Goal: Task Accomplishment & Management: Manage account settings

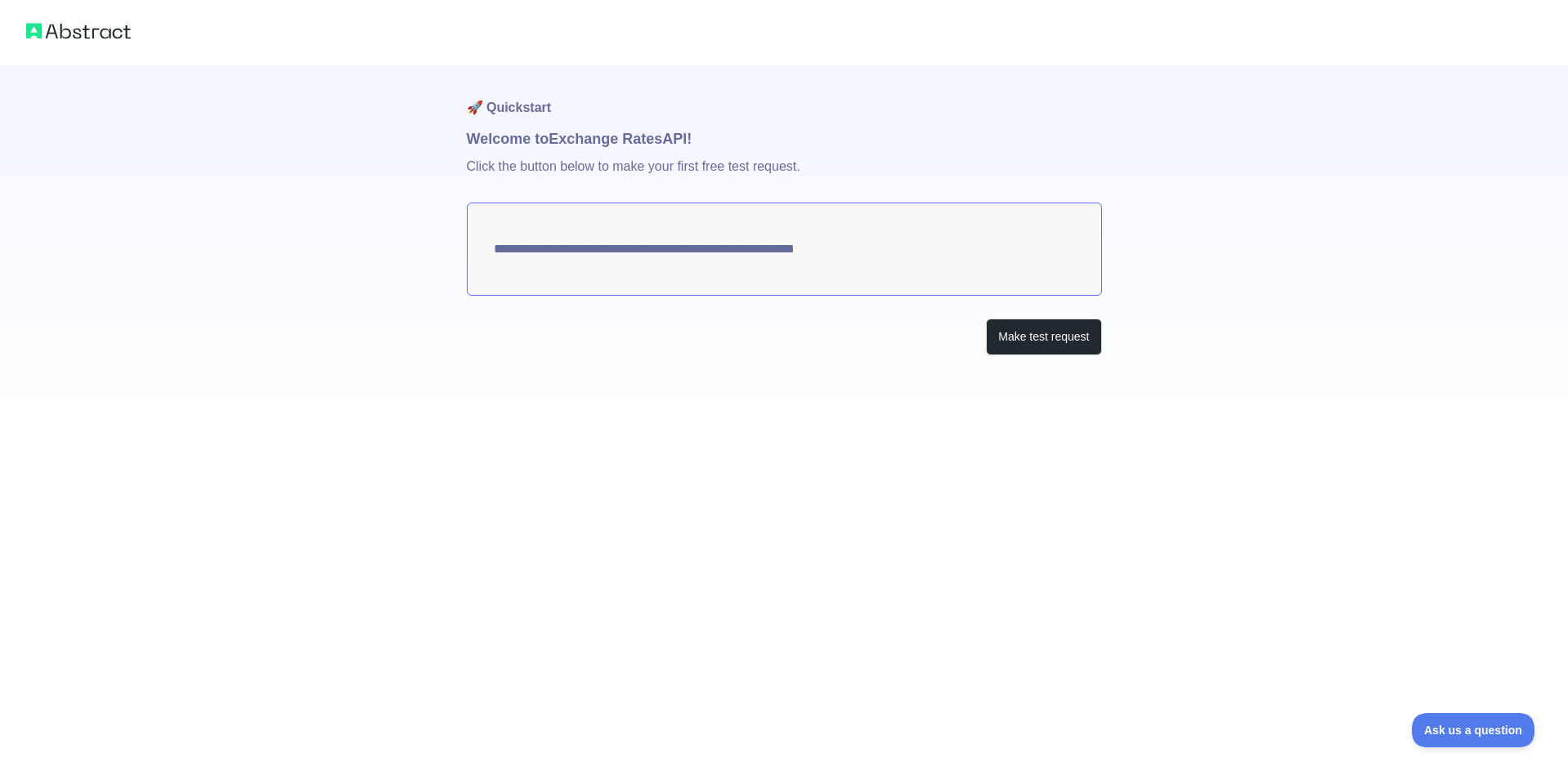
click at [350, 148] on div "**********" at bounding box center [784, 210] width 1568 height 421
click at [1047, 328] on button "Make test request" at bounding box center [1043, 337] width 115 height 37
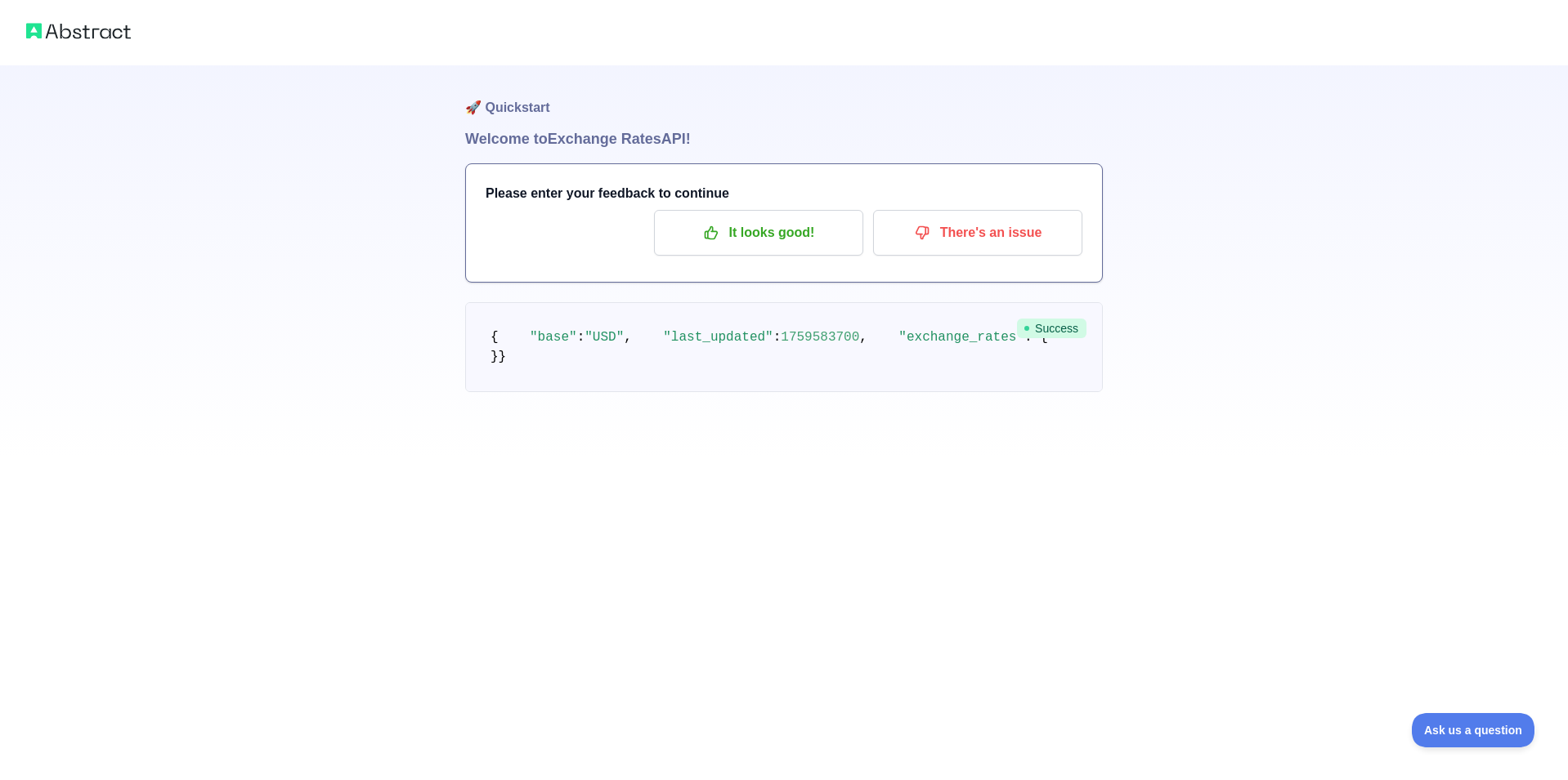
click at [83, 32] on img at bounding box center [79, 31] width 105 height 23
click at [212, 76] on div "🚀 Quickstart Welcome to Exchange Rates API! Please enter your feedback to conti…" at bounding box center [784, 229] width 1568 height 458
click at [1245, 458] on div "🚀 Quickstart Welcome to Exchange Rates API! Please enter your feedback to conti…" at bounding box center [784, 229] width 1568 height 458
click at [792, 238] on p "It looks good!" at bounding box center [759, 233] width 185 height 28
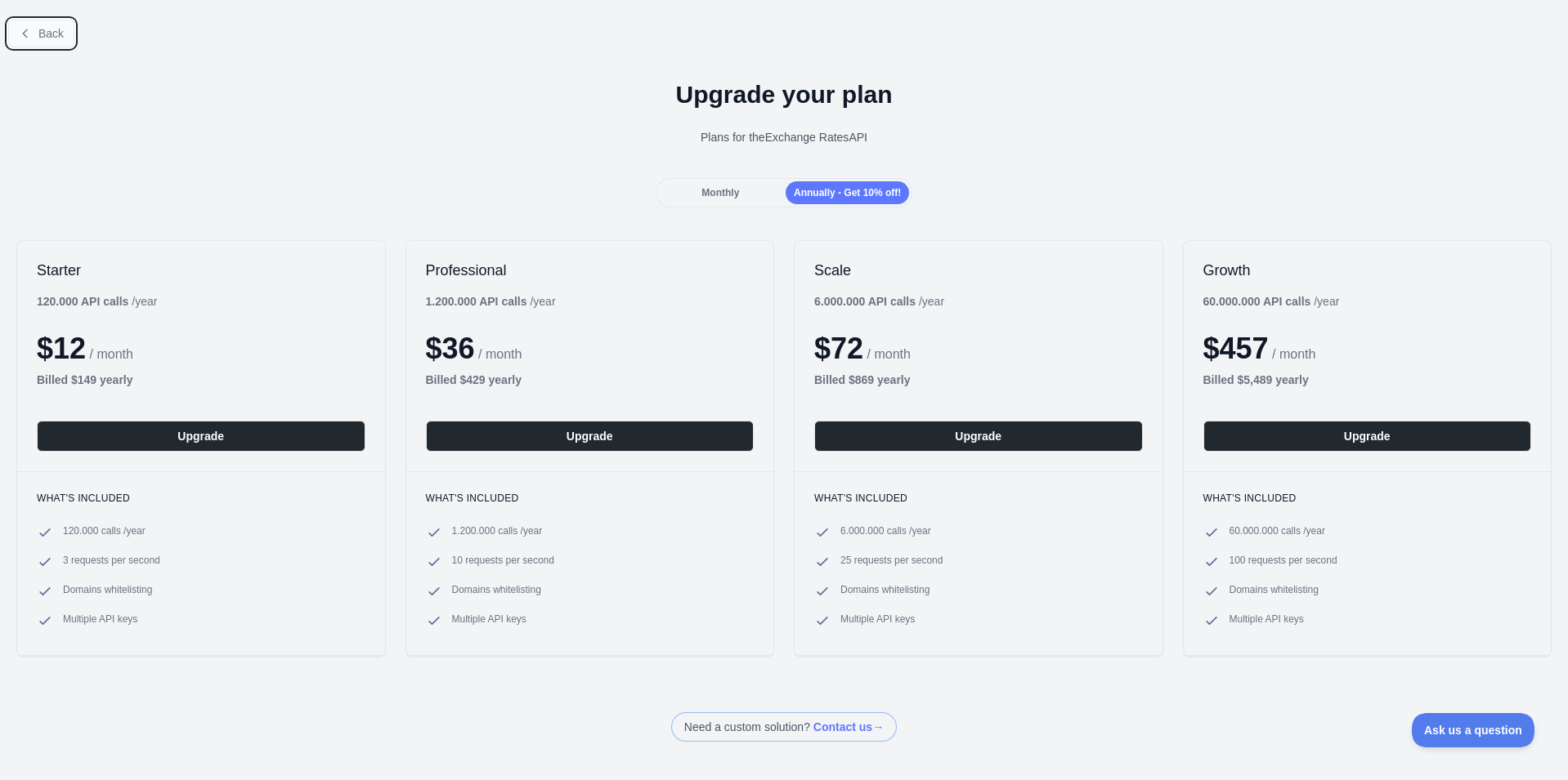
click at [55, 35] on span "Back" at bounding box center [51, 33] width 25 height 13
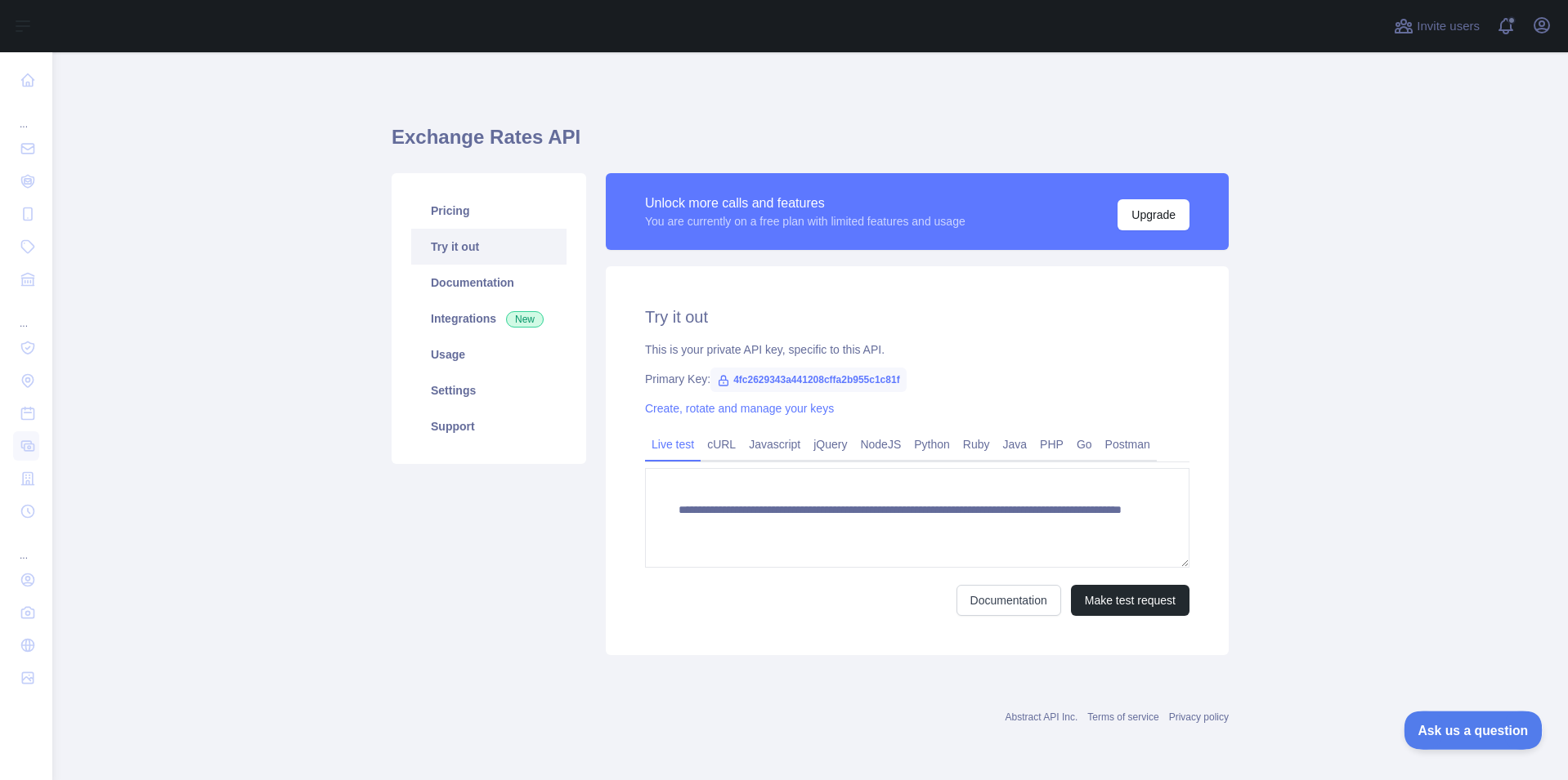
click at [1457, 728] on span "Ask us a question" at bounding box center [1464, 728] width 122 height 12
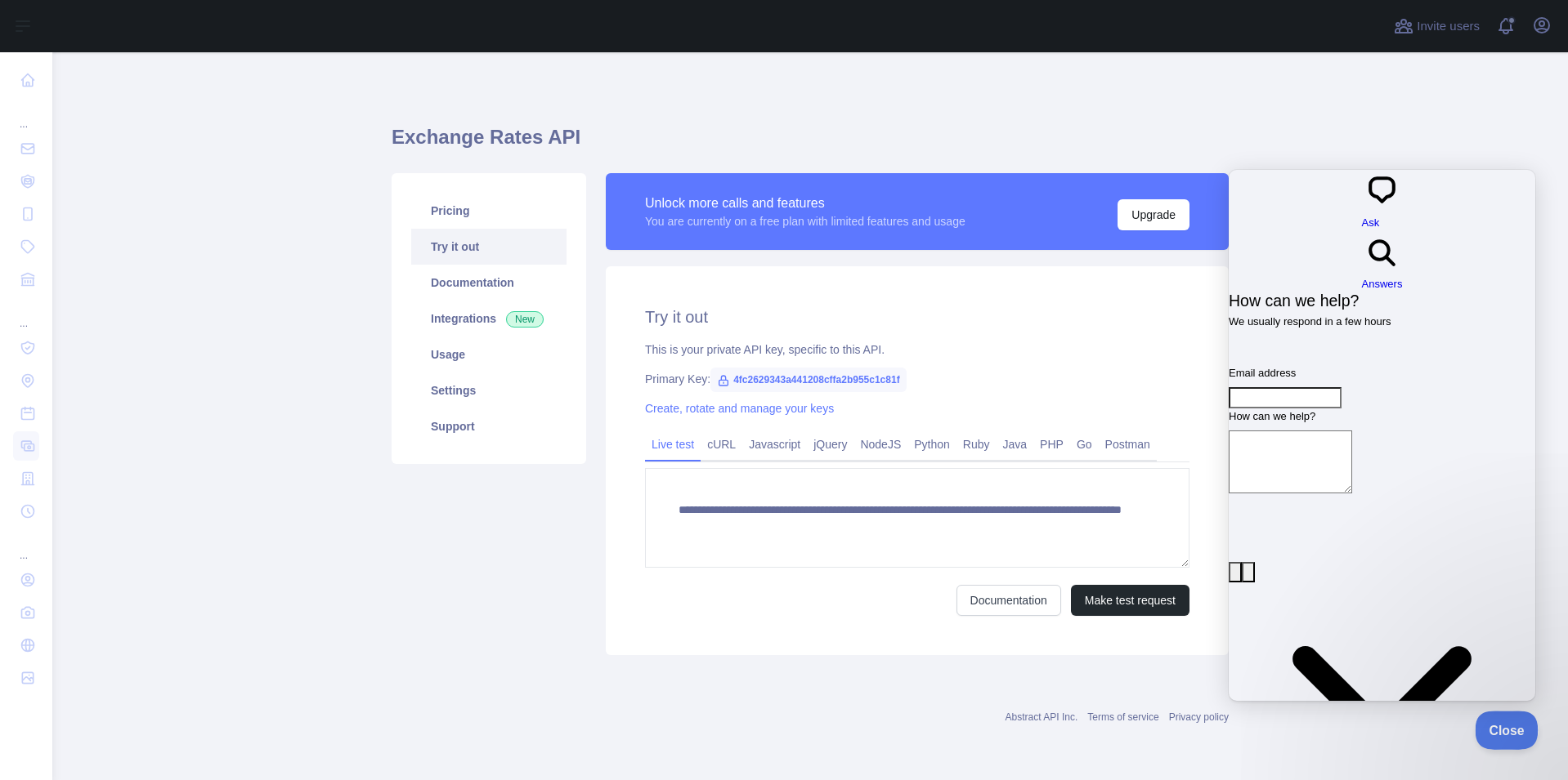
click at [1503, 723] on span "Close" at bounding box center [1502, 728] width 55 height 12
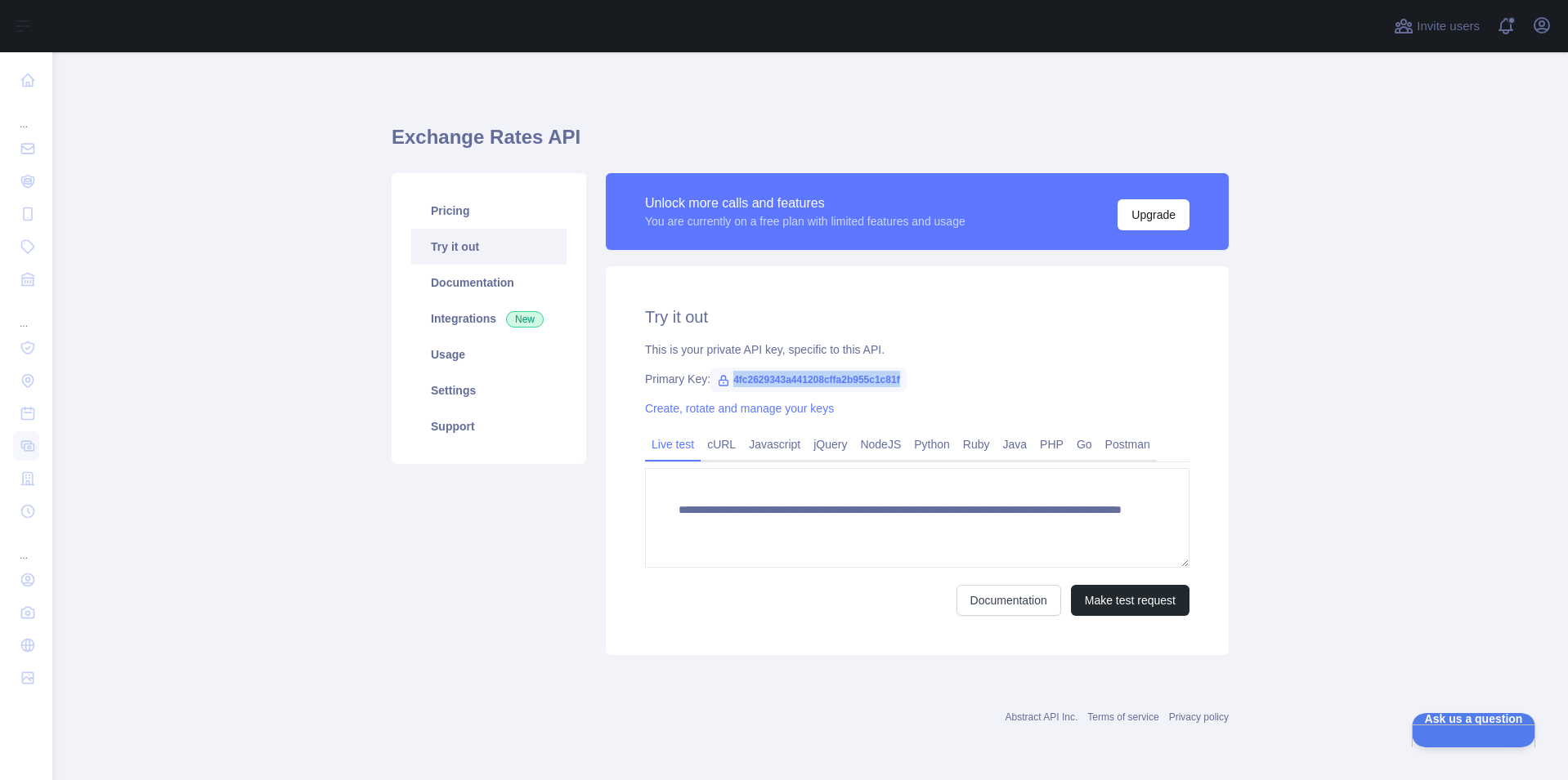
drag, startPoint x: 729, startPoint y: 380, endPoint x: 899, endPoint y: 377, distance: 170.0
click at [899, 377] on span "4fc2629343a441208cffa2b955c1c81f" at bounding box center [808, 379] width 196 height 24
copy span "4fc2629343a441208cffa2b955c1c81f"
click at [710, 448] on link "cURL" at bounding box center [722, 444] width 42 height 26
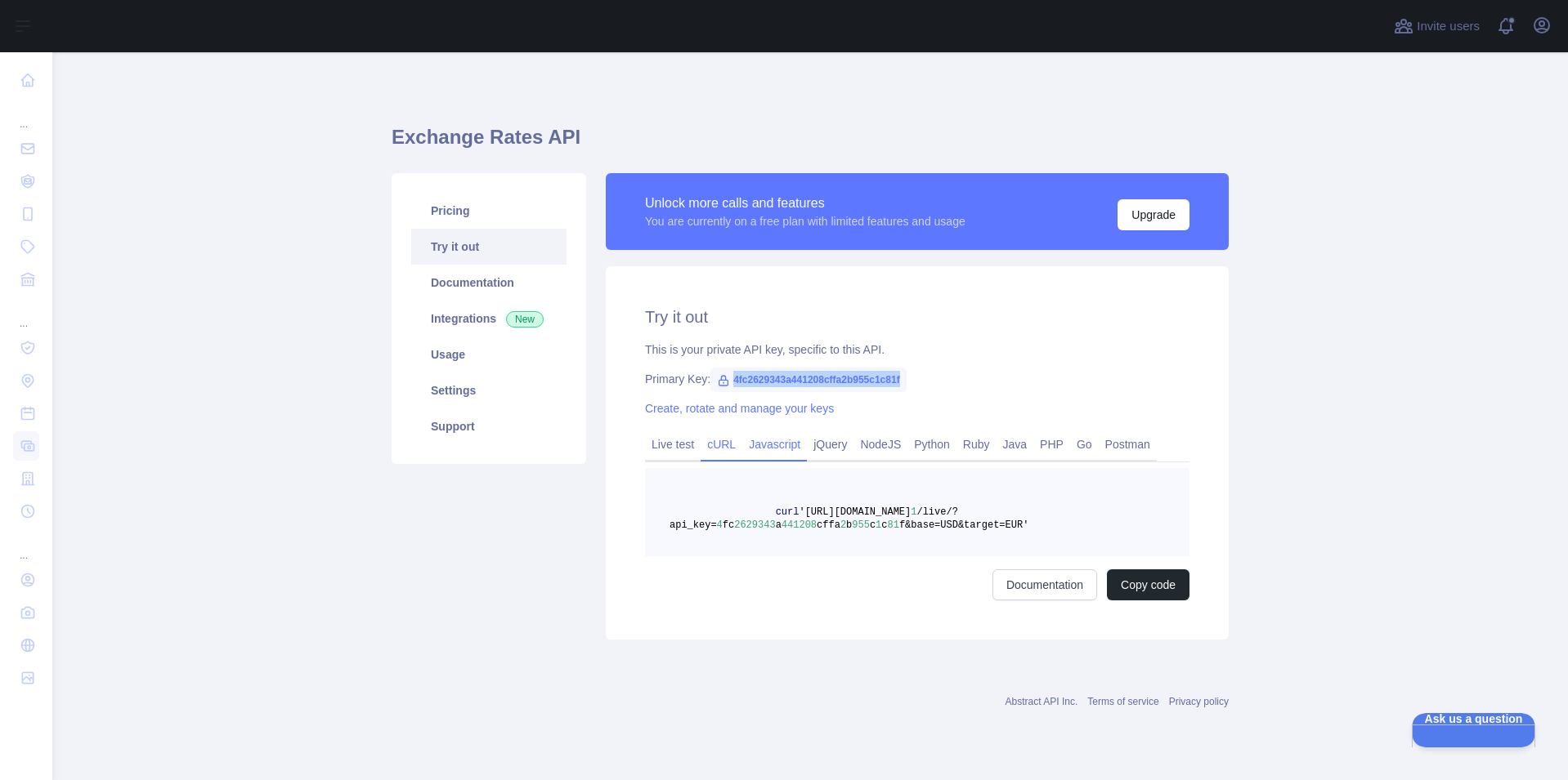
click at [777, 446] on link "Javascript" at bounding box center [774, 444] width 64 height 26
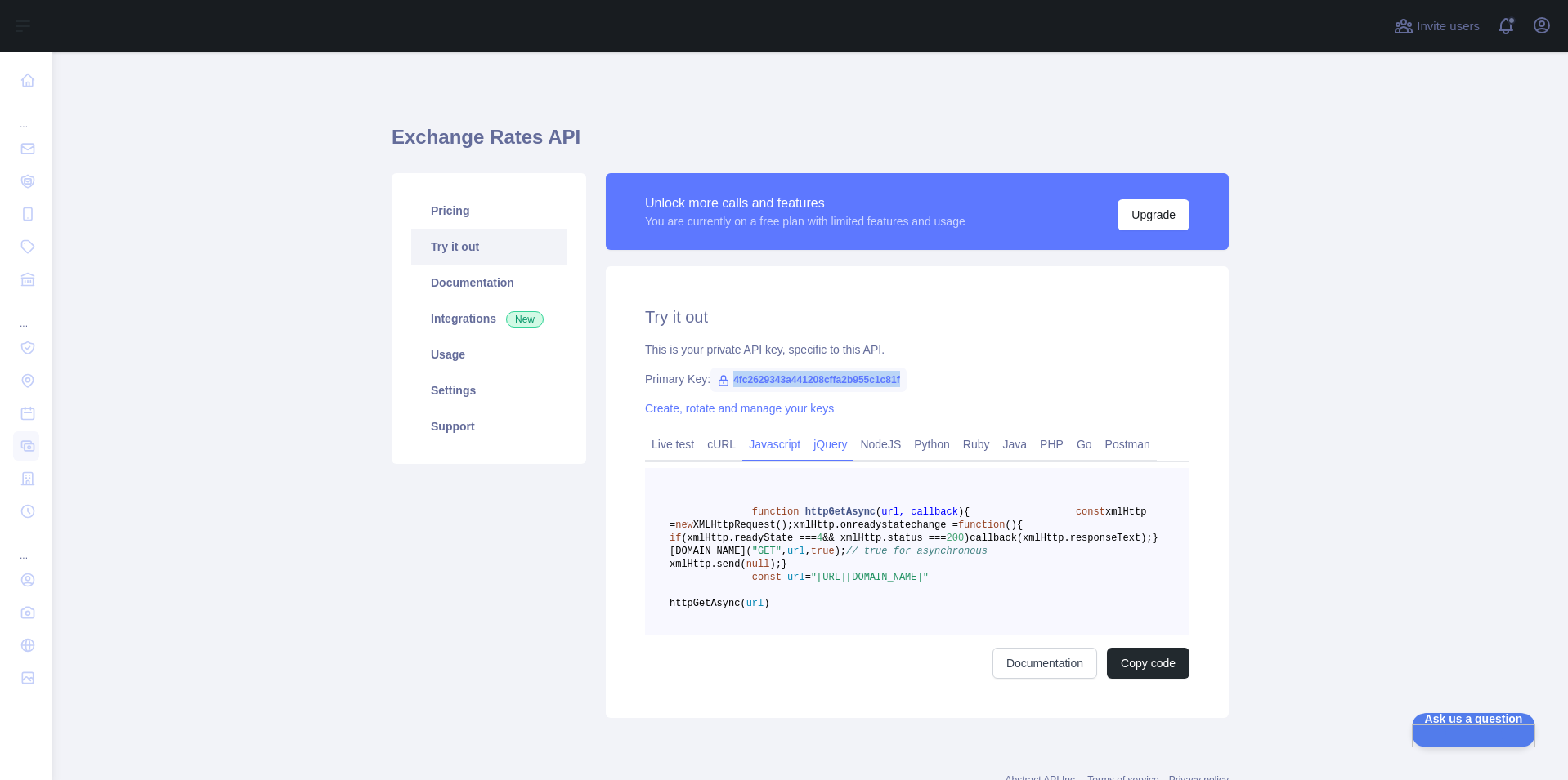
click at [822, 449] on link "jQuery" at bounding box center [829, 444] width 46 height 26
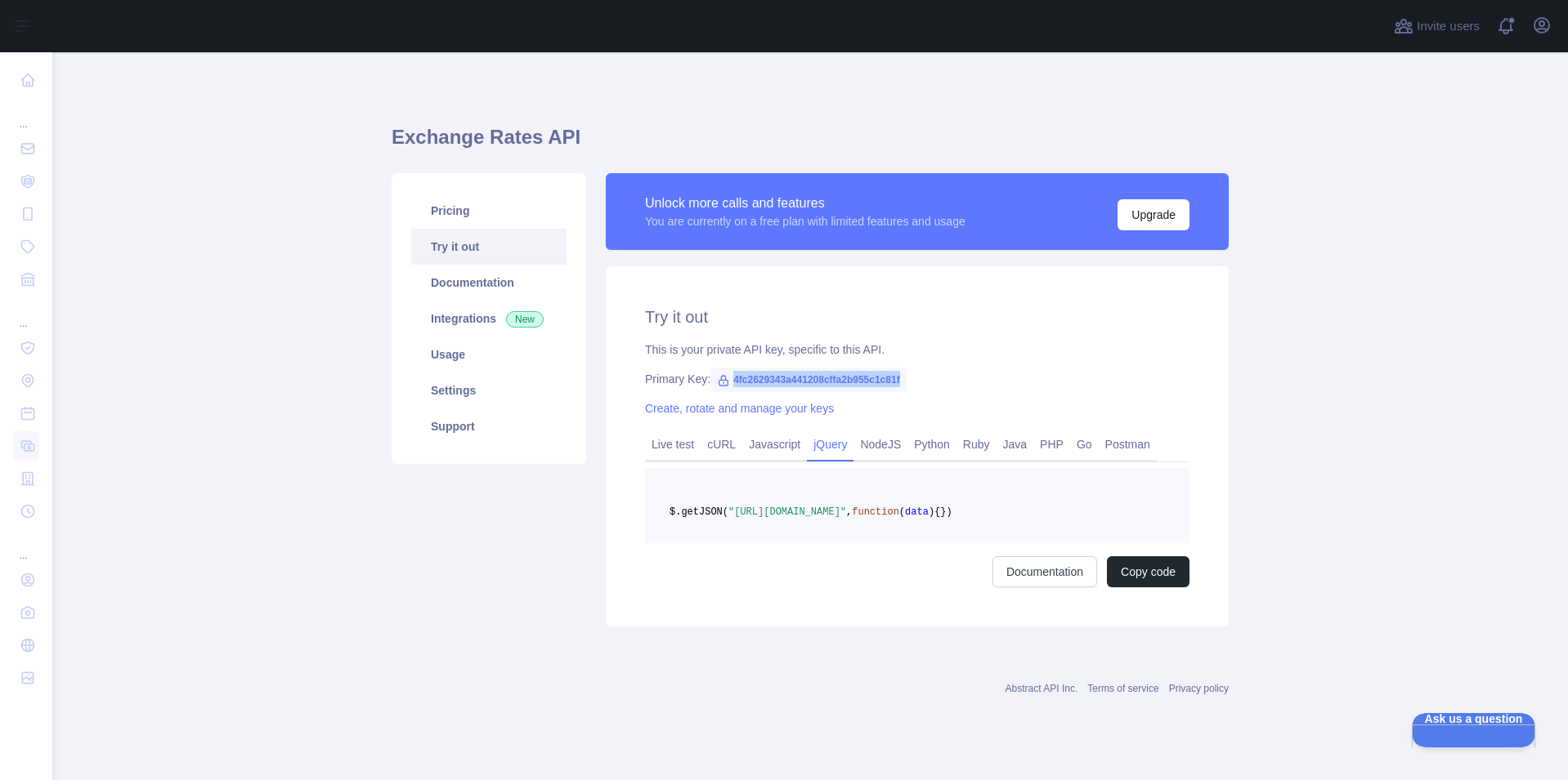
click at [822, 449] on link "jQuery" at bounding box center [829, 444] width 46 height 26
click at [881, 451] on link "NodeJS" at bounding box center [881, 444] width 54 height 26
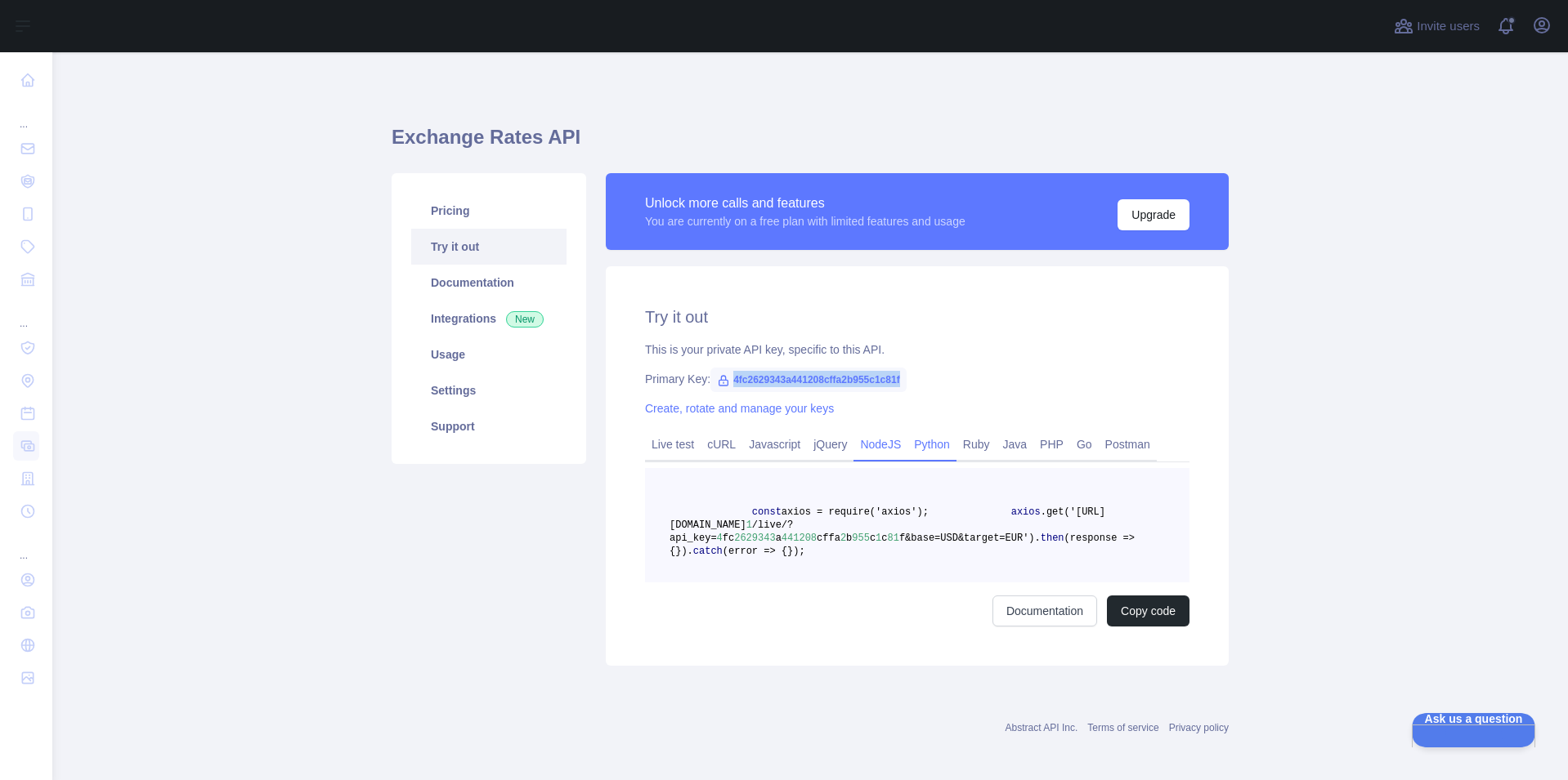
click at [922, 451] on link "Python" at bounding box center [932, 444] width 49 height 26
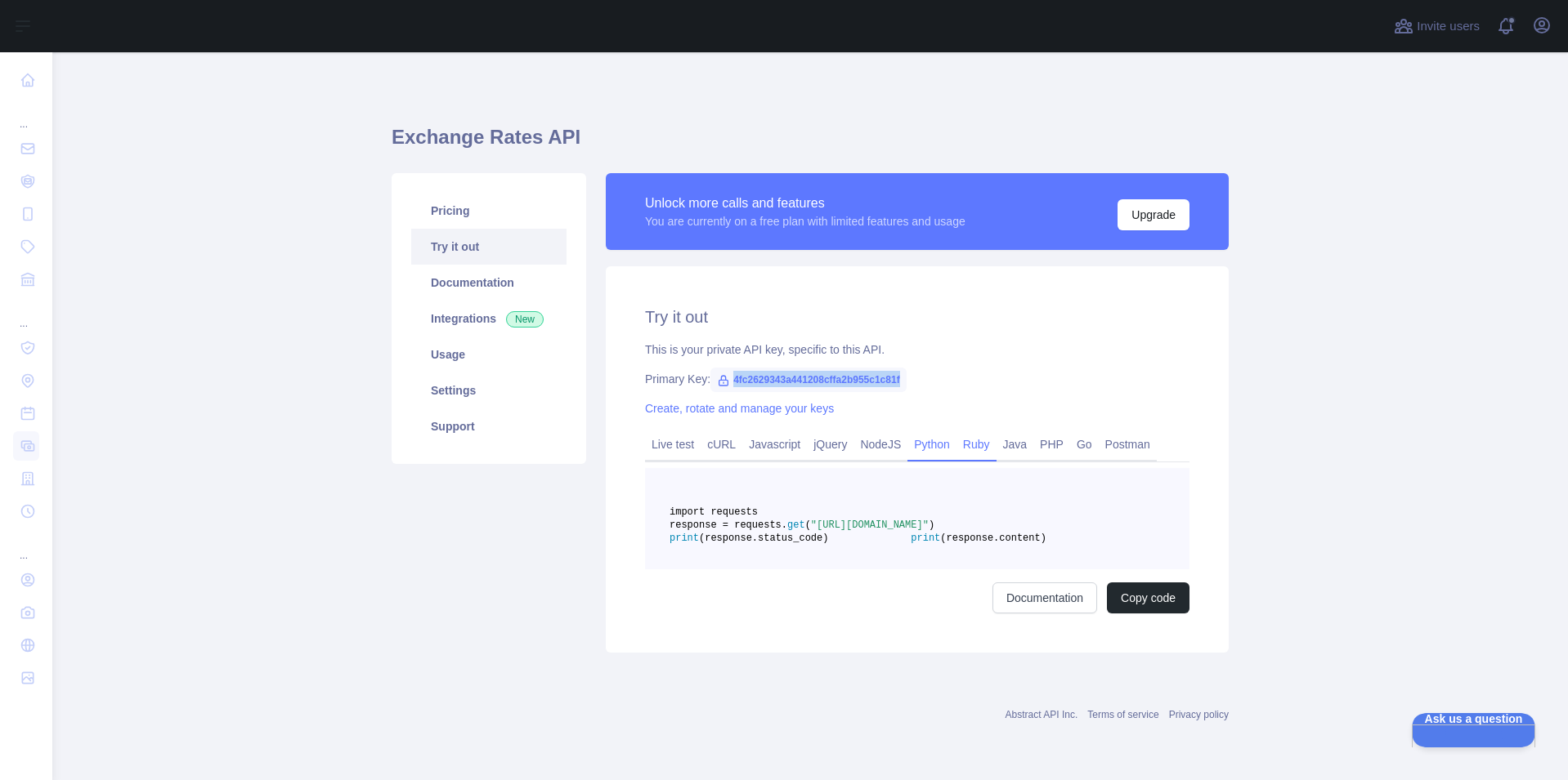
click at [964, 450] on link "Ruby" at bounding box center [976, 444] width 40 height 26
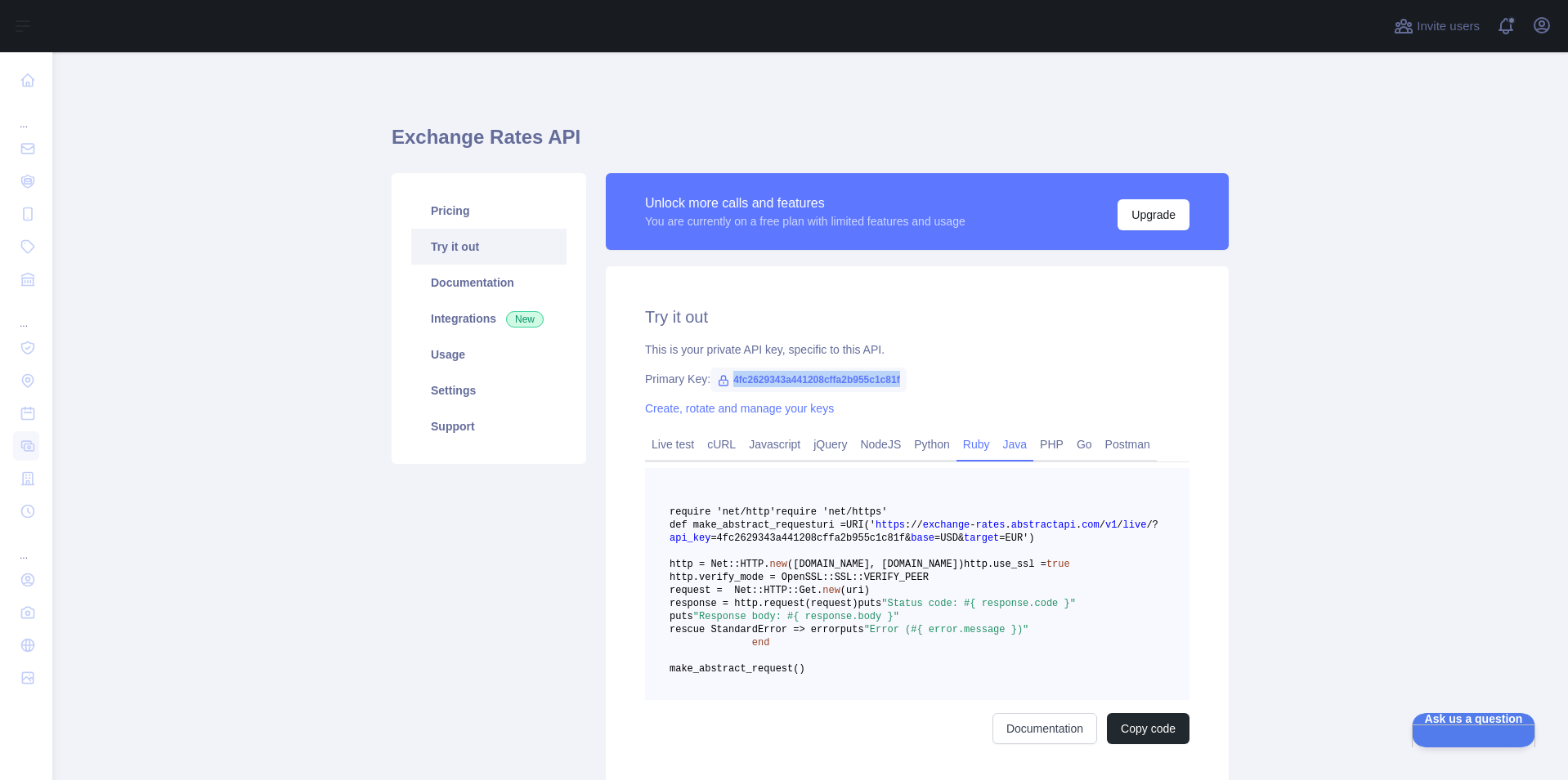
click at [998, 447] on link "Java" at bounding box center [1016, 444] width 38 height 26
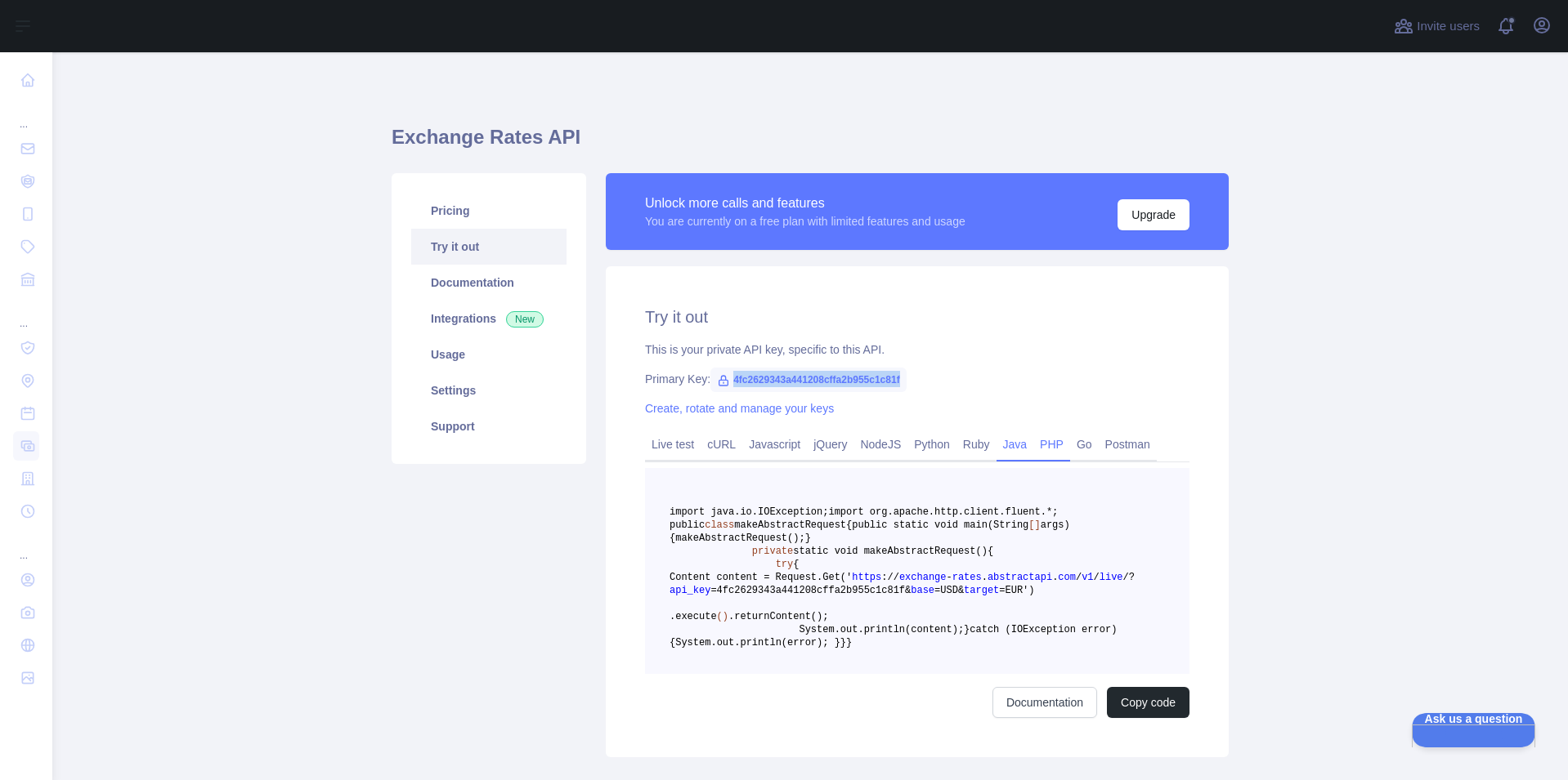
click at [1045, 450] on link "PHP" at bounding box center [1051, 444] width 37 height 26
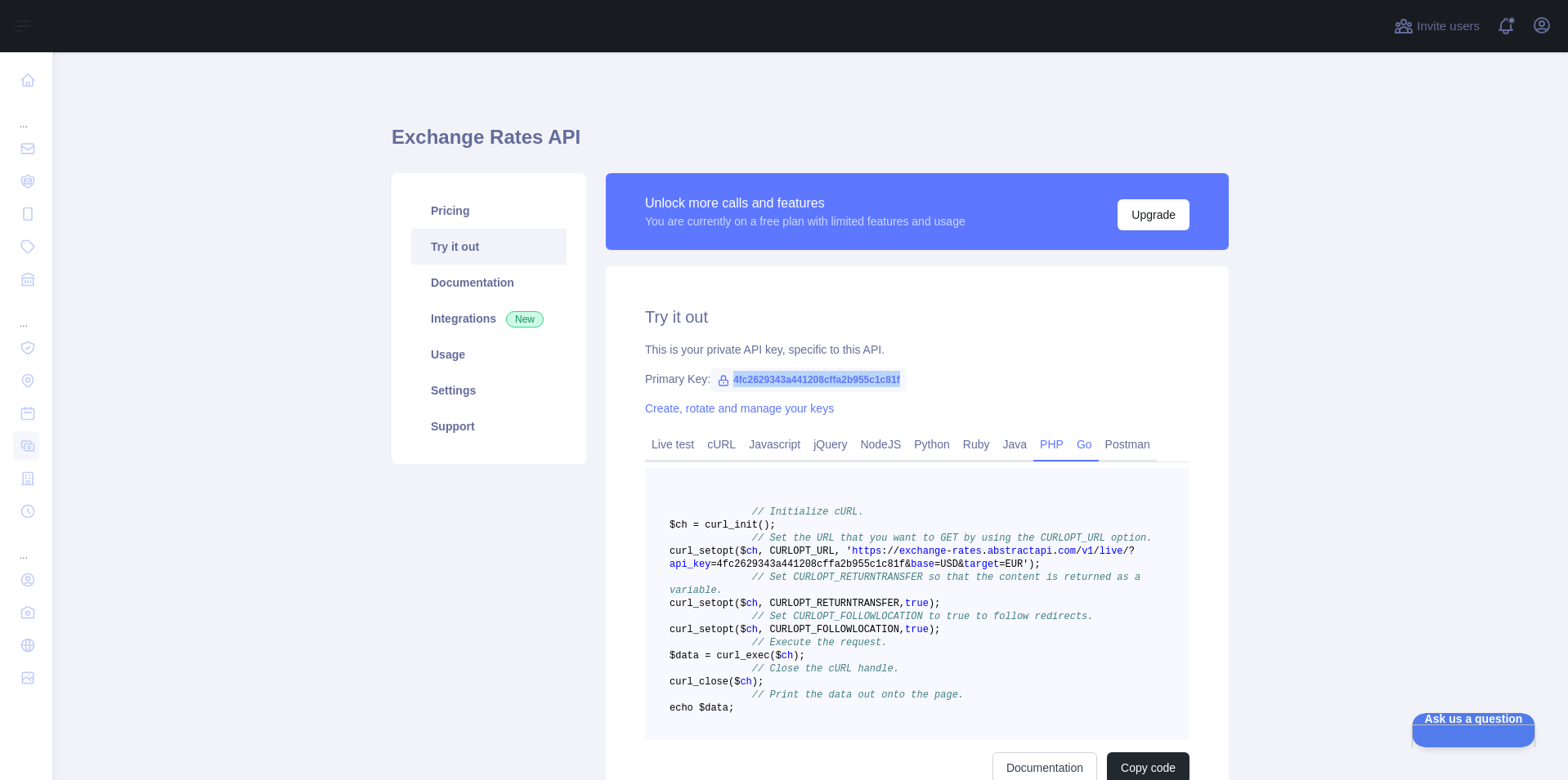
click at [1070, 450] on link "Go" at bounding box center [1085, 444] width 29 height 26
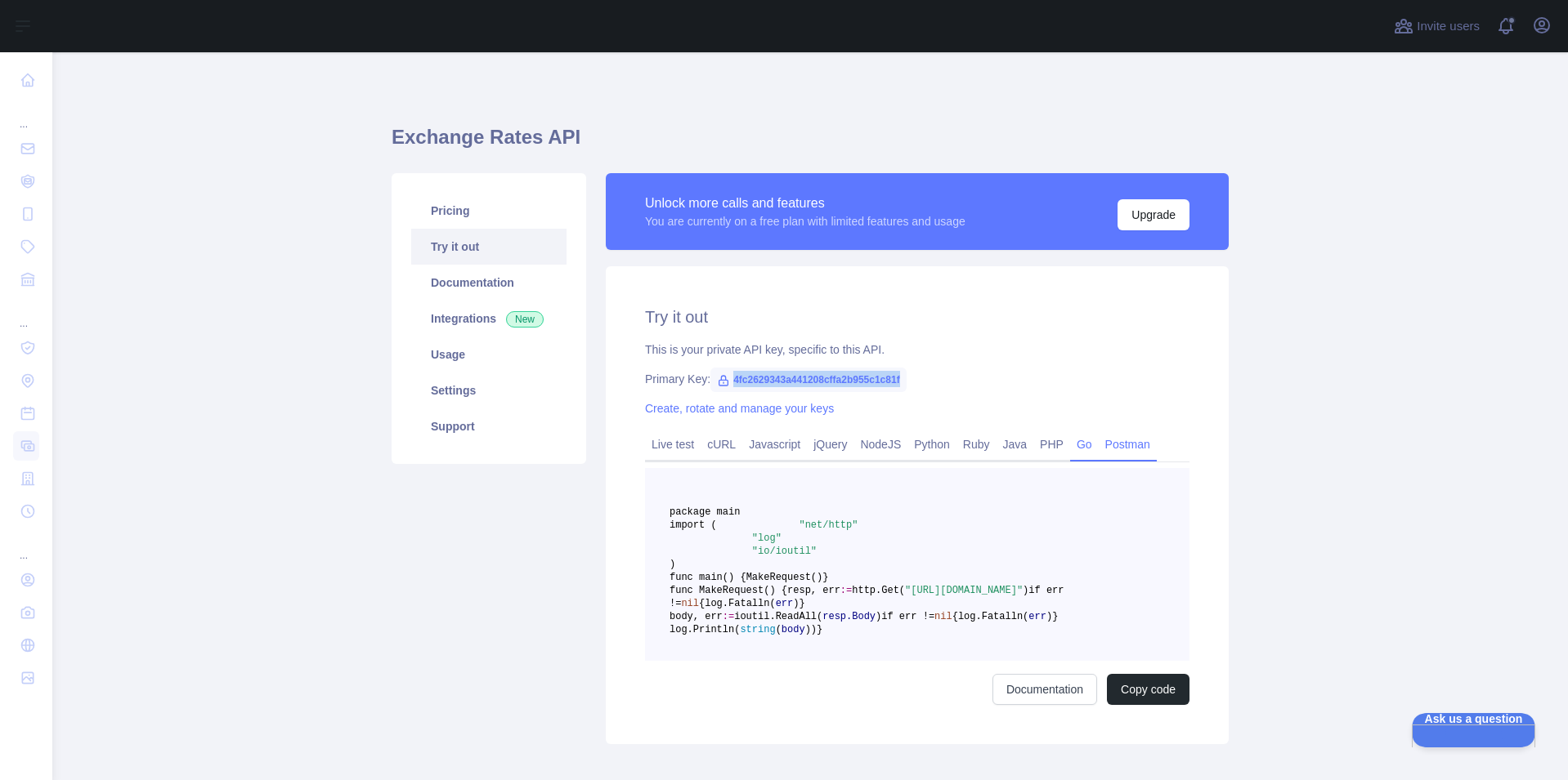
click at [1113, 450] on link "Postman" at bounding box center [1128, 444] width 58 height 26
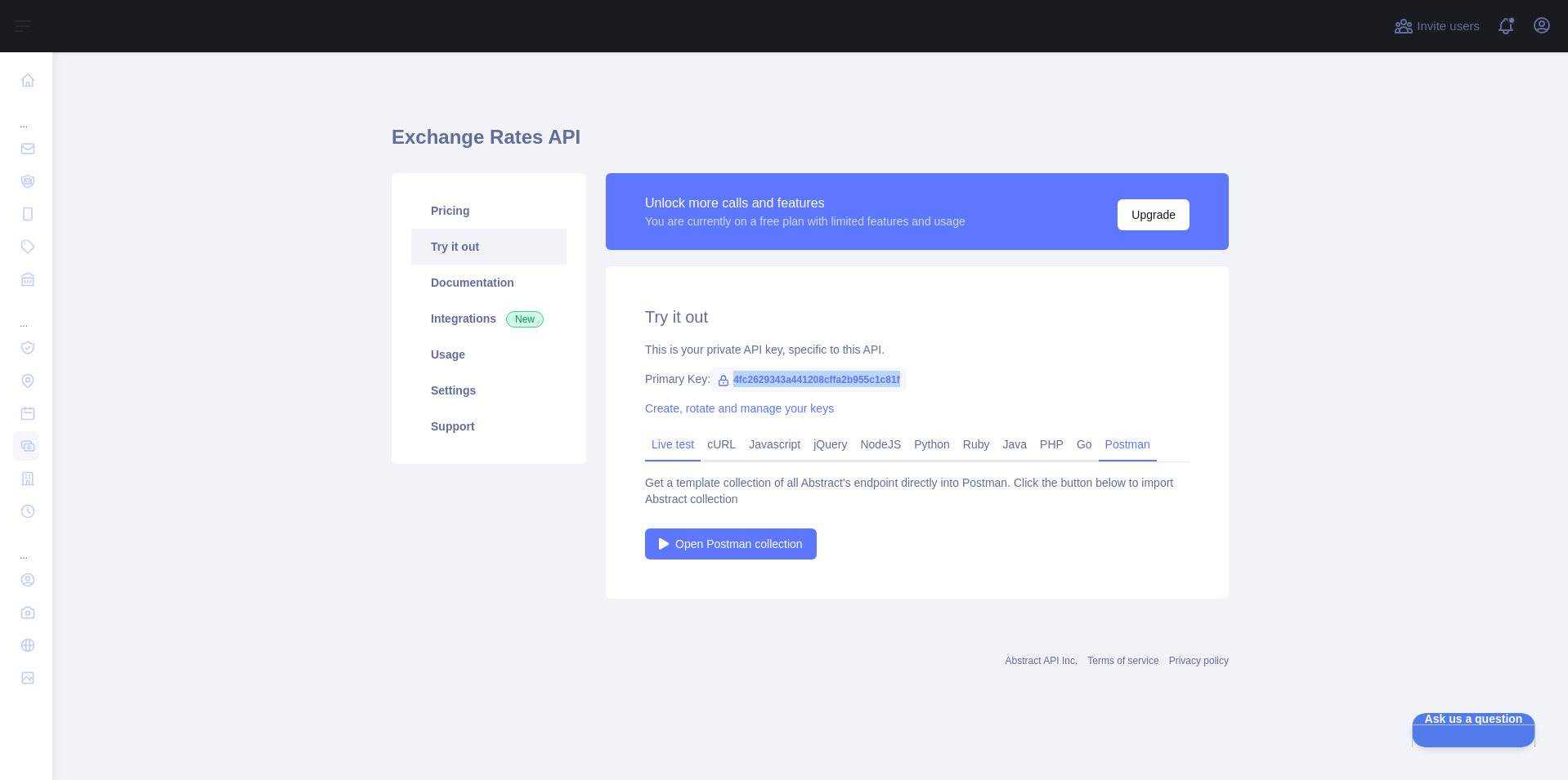
click at [670, 438] on link "Live test" at bounding box center [672, 444] width 55 height 26
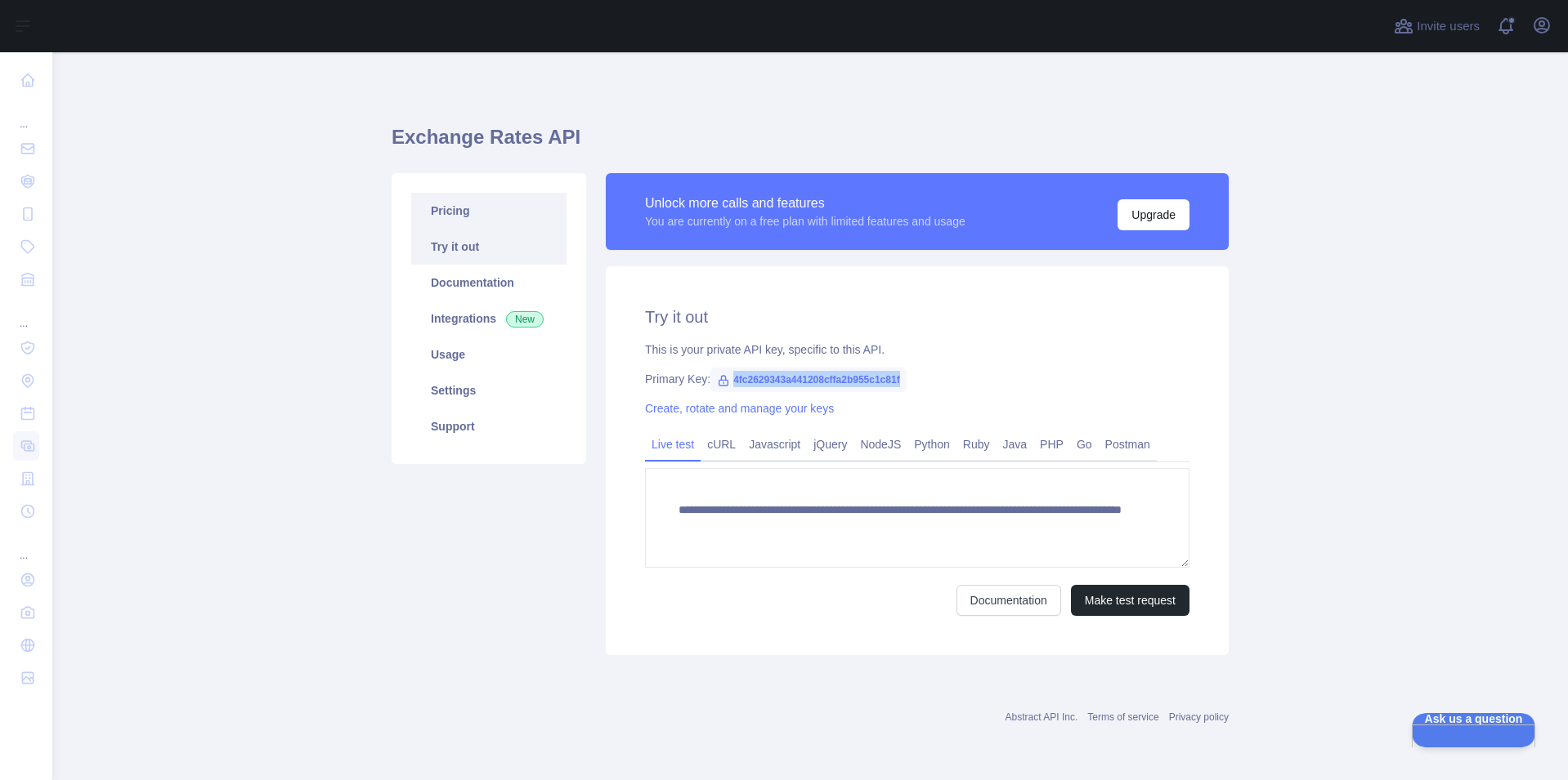
click at [449, 214] on link "Pricing" at bounding box center [489, 211] width 156 height 36
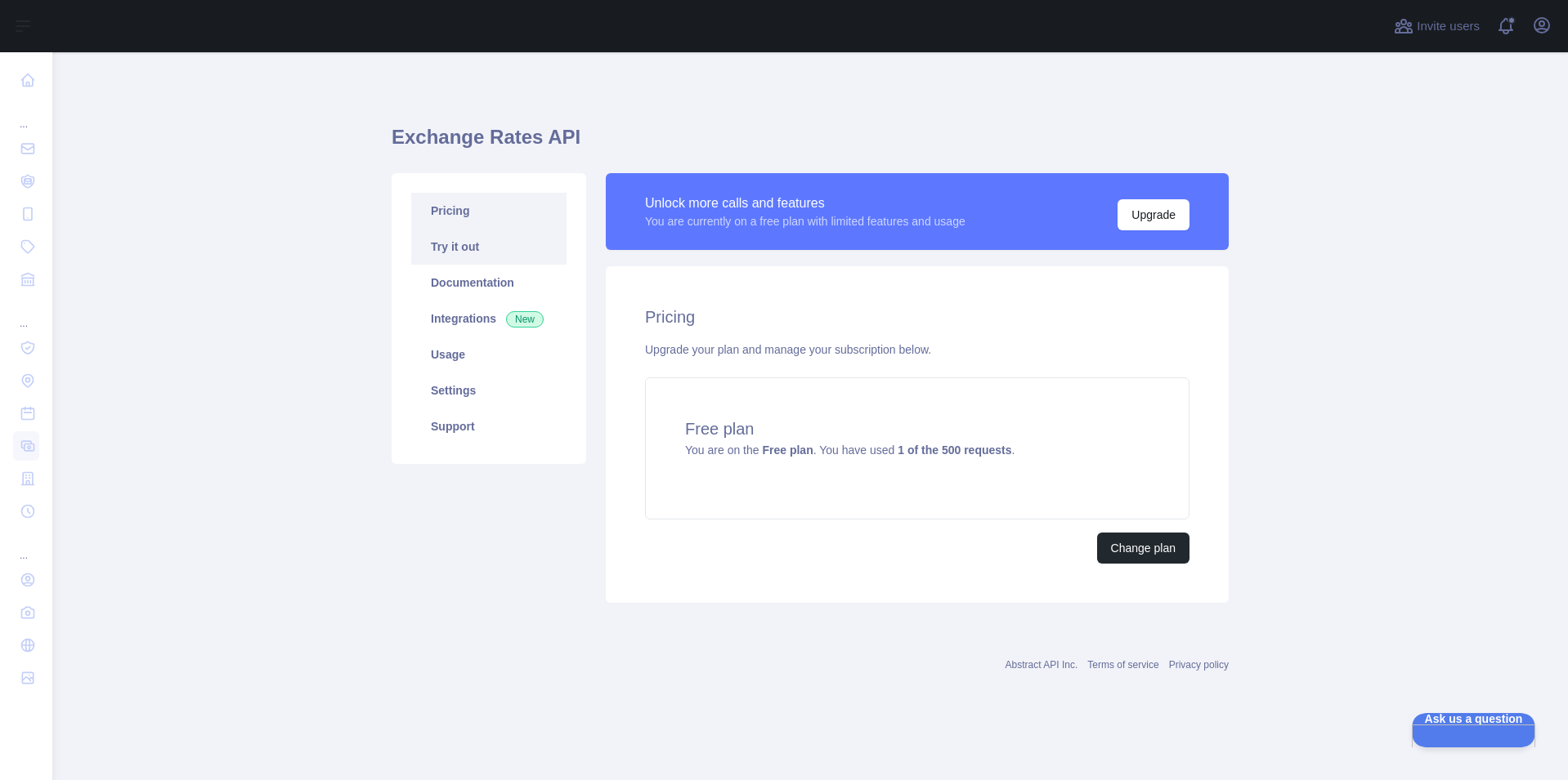
click at [459, 242] on link "Try it out" at bounding box center [489, 247] width 156 height 36
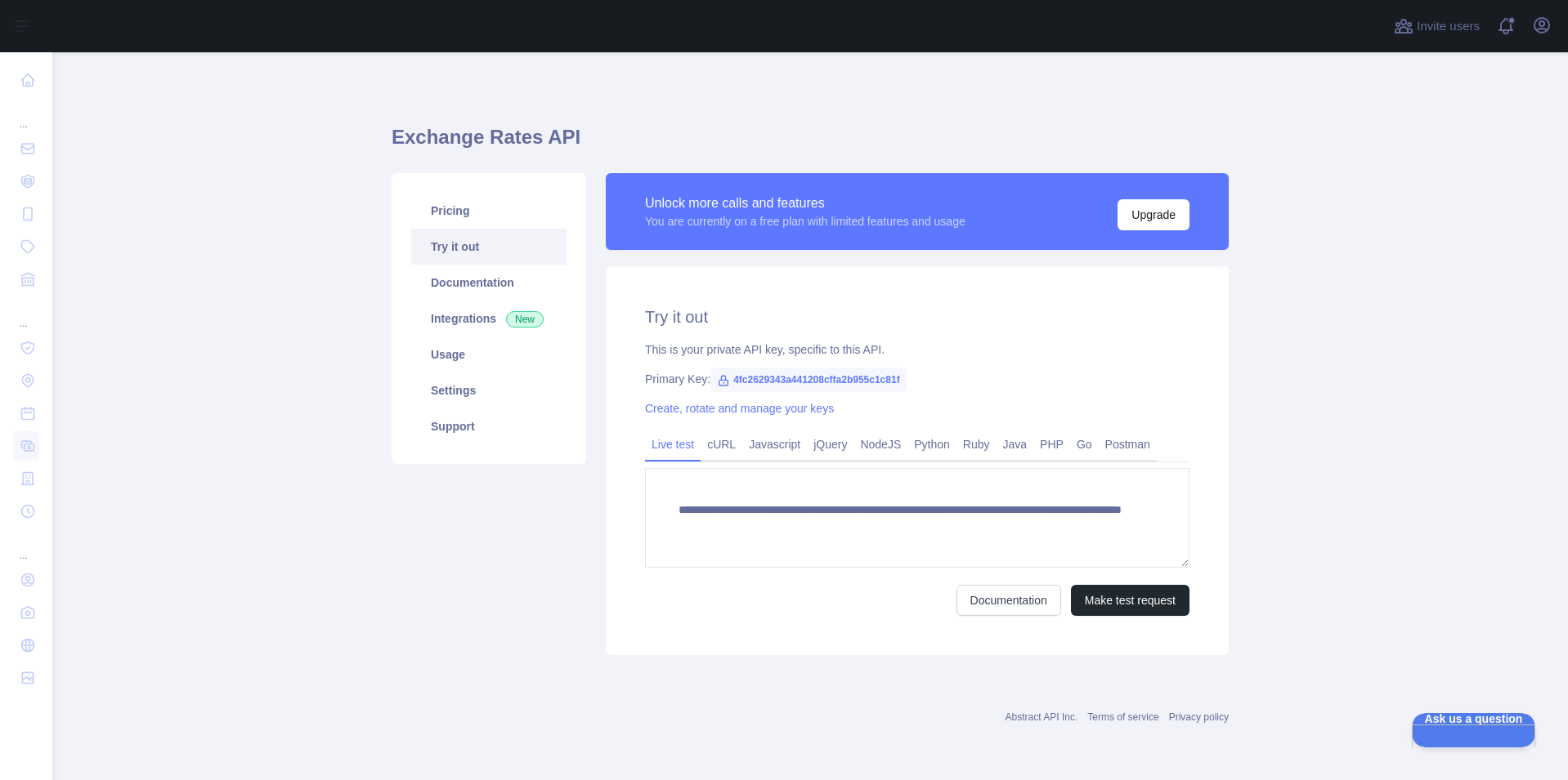
click at [454, 249] on link "Try it out" at bounding box center [489, 247] width 156 height 36
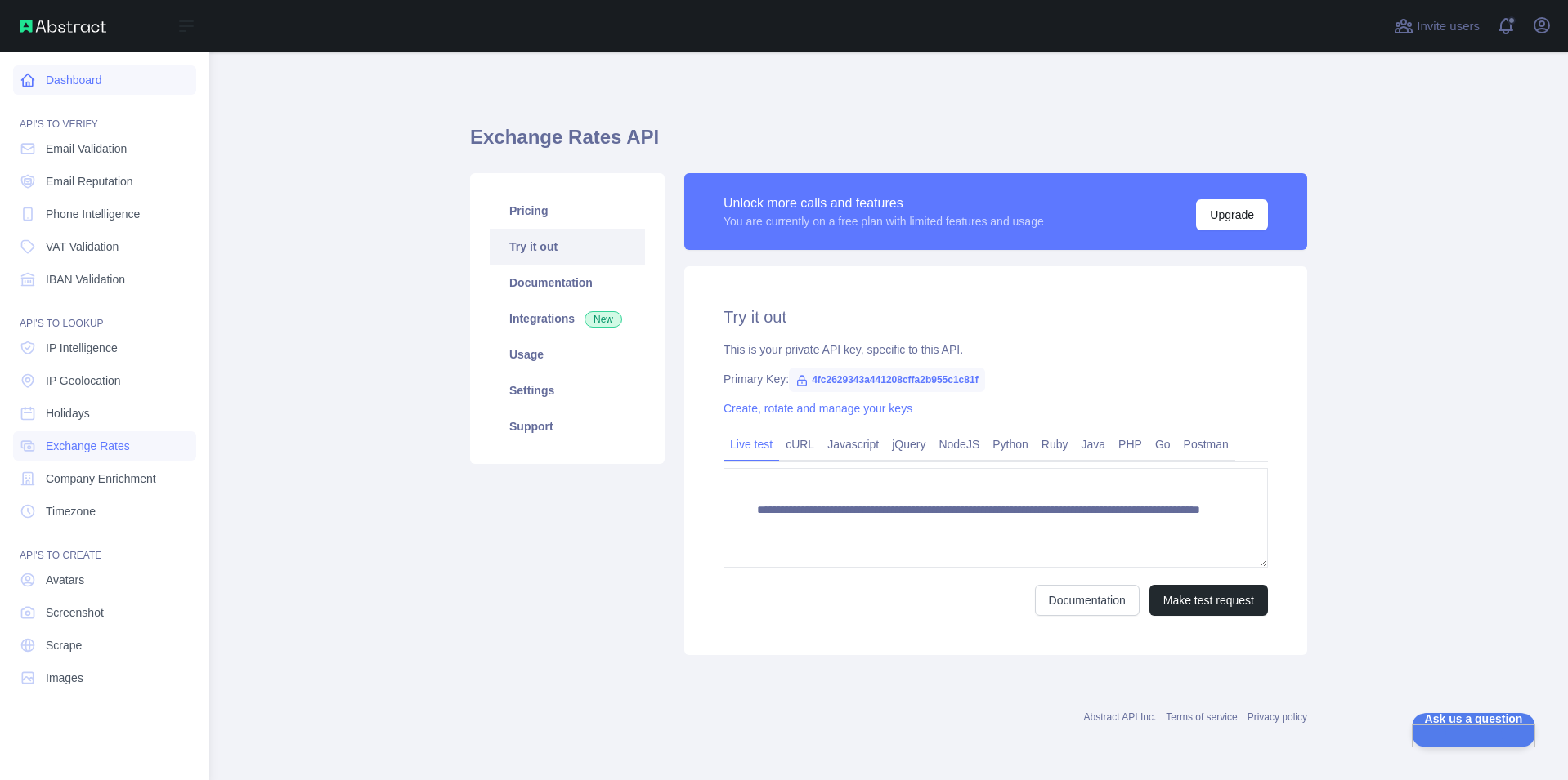
click at [65, 88] on link "Dashboard" at bounding box center [104, 80] width 183 height 30
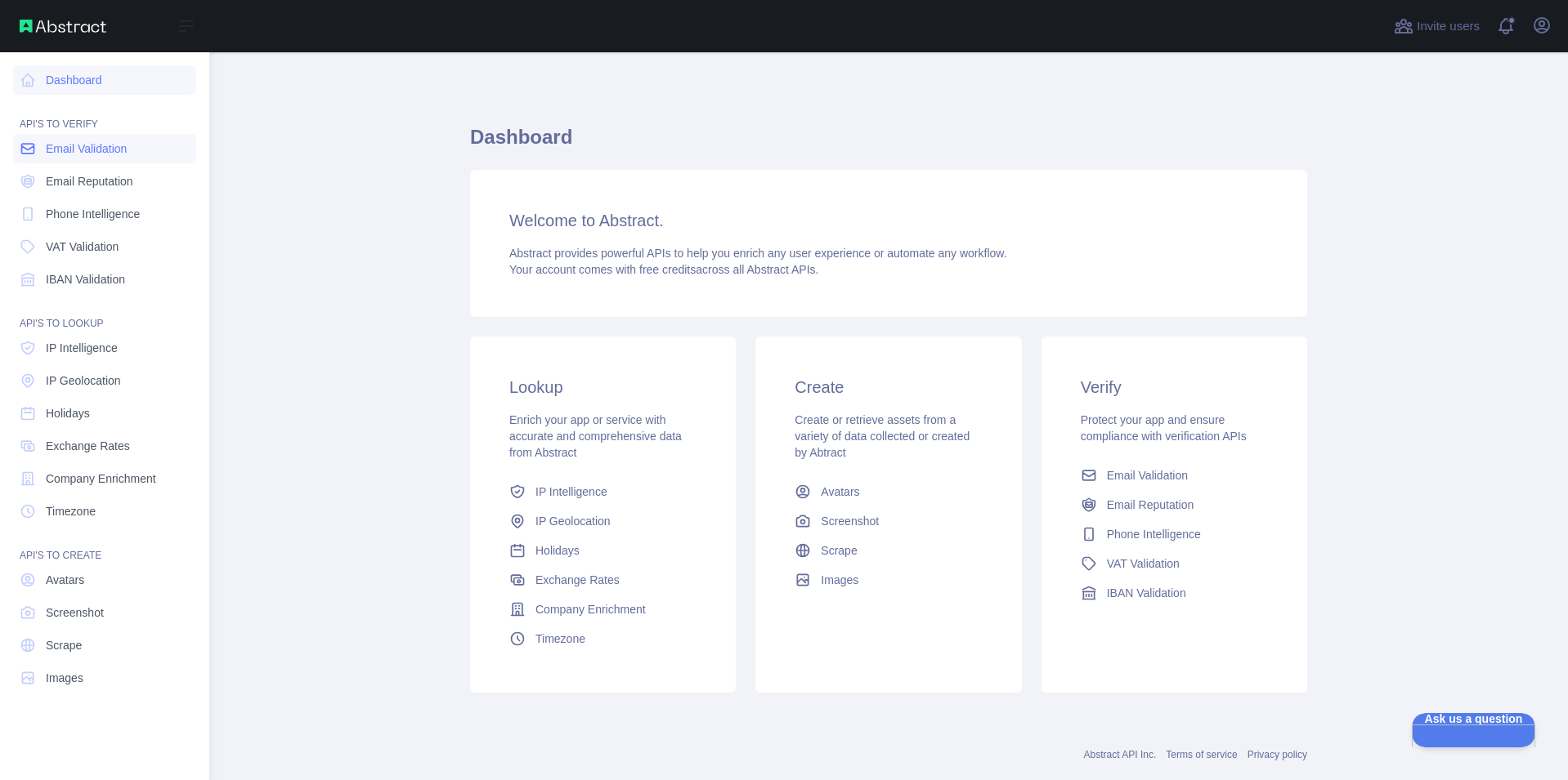
click at [76, 156] on span "Email Validation" at bounding box center [86, 148] width 81 height 16
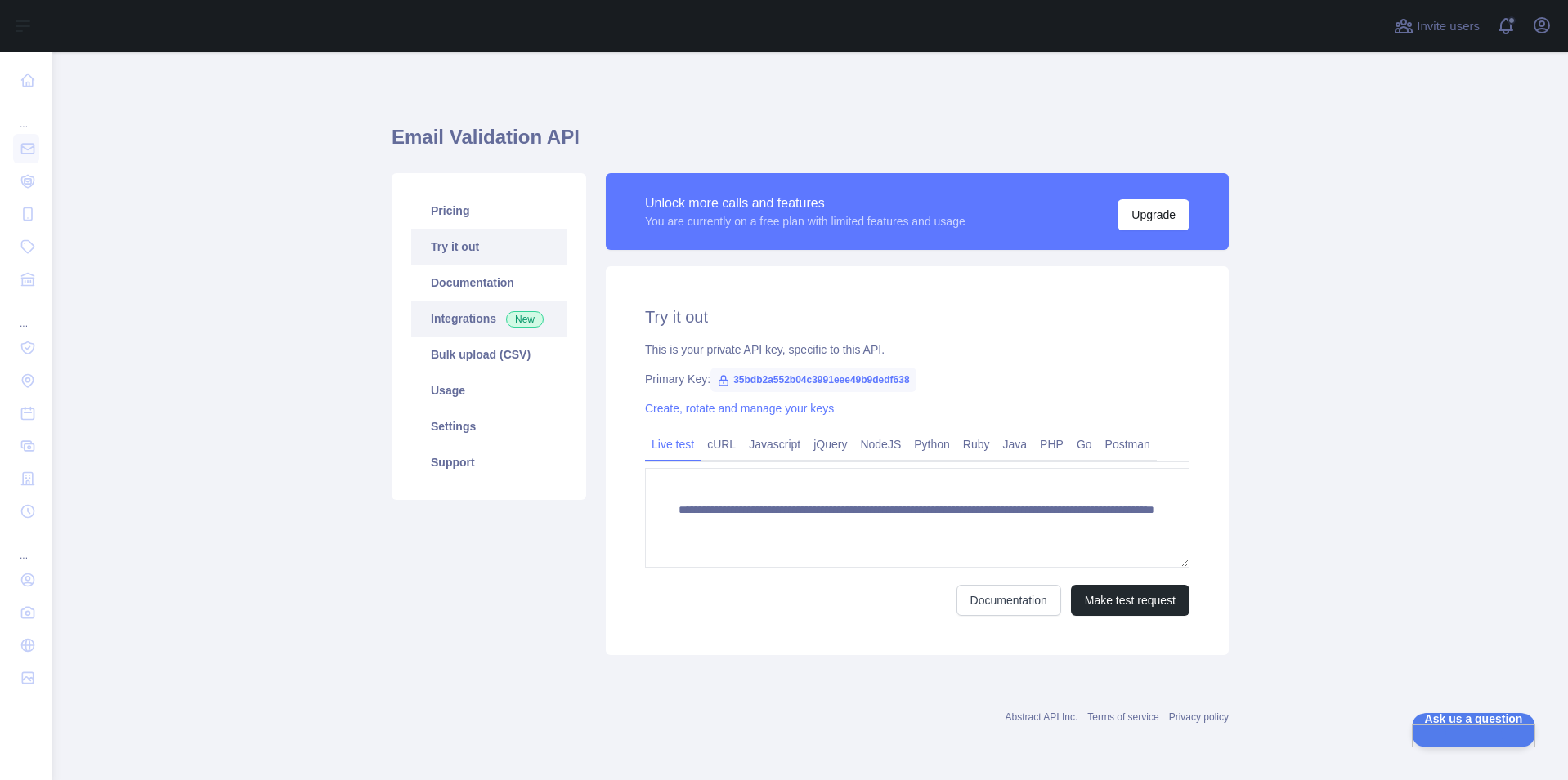
click at [493, 317] on link "Integrations New" at bounding box center [489, 319] width 156 height 36
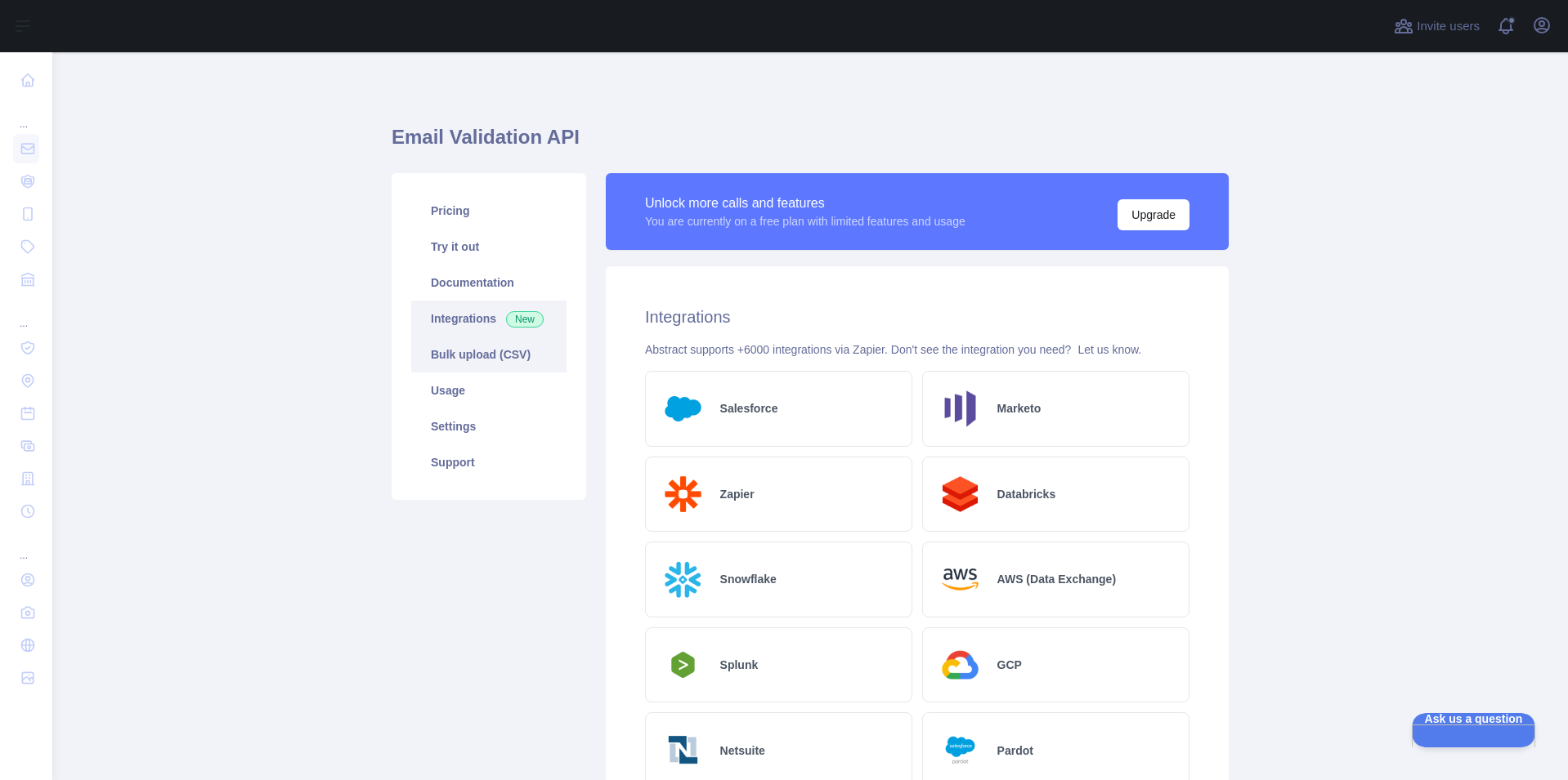
click at [475, 357] on link "Bulk upload (CSV)" at bounding box center [489, 355] width 156 height 36
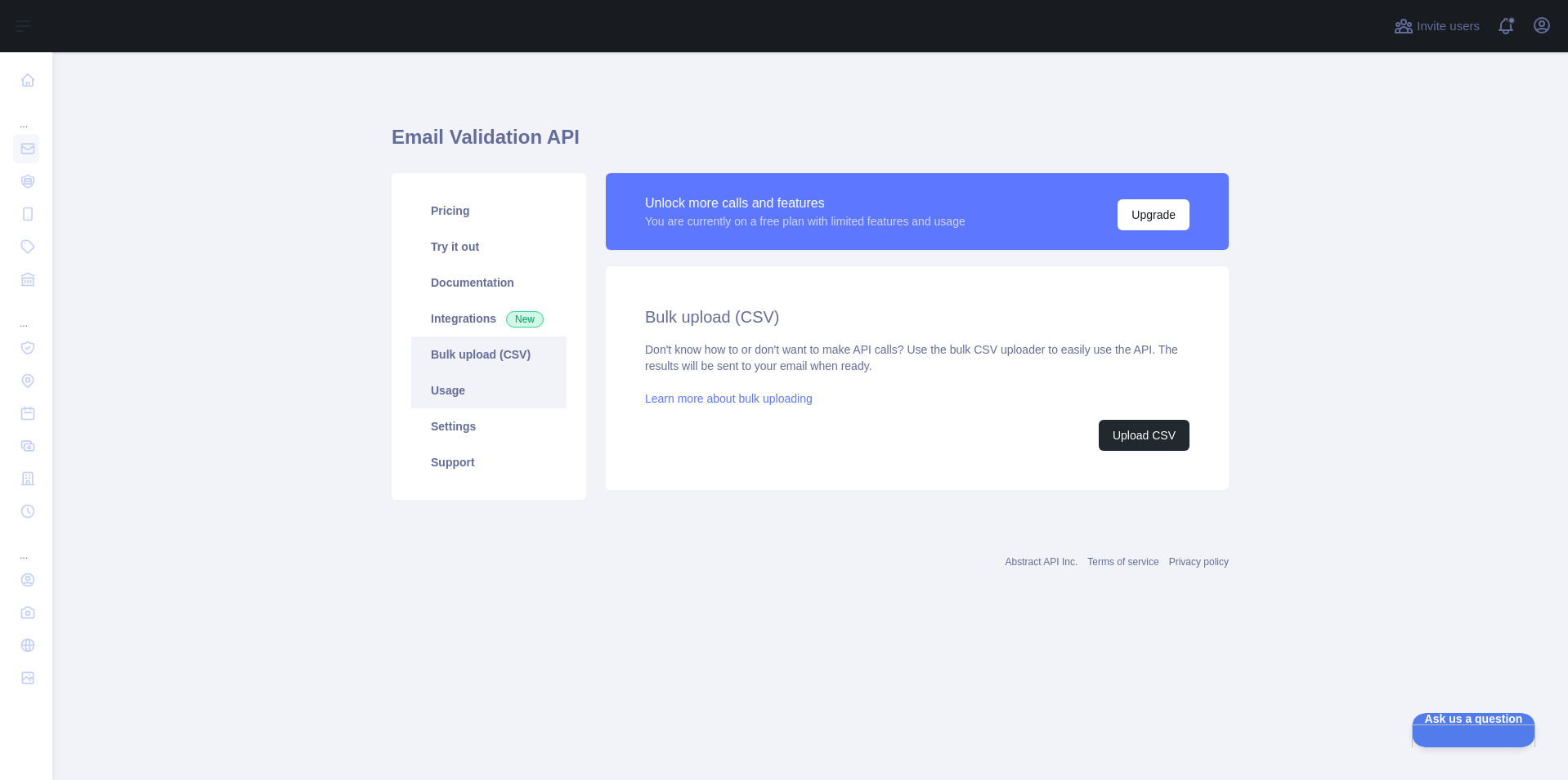
click at [460, 397] on link "Usage" at bounding box center [489, 391] width 156 height 36
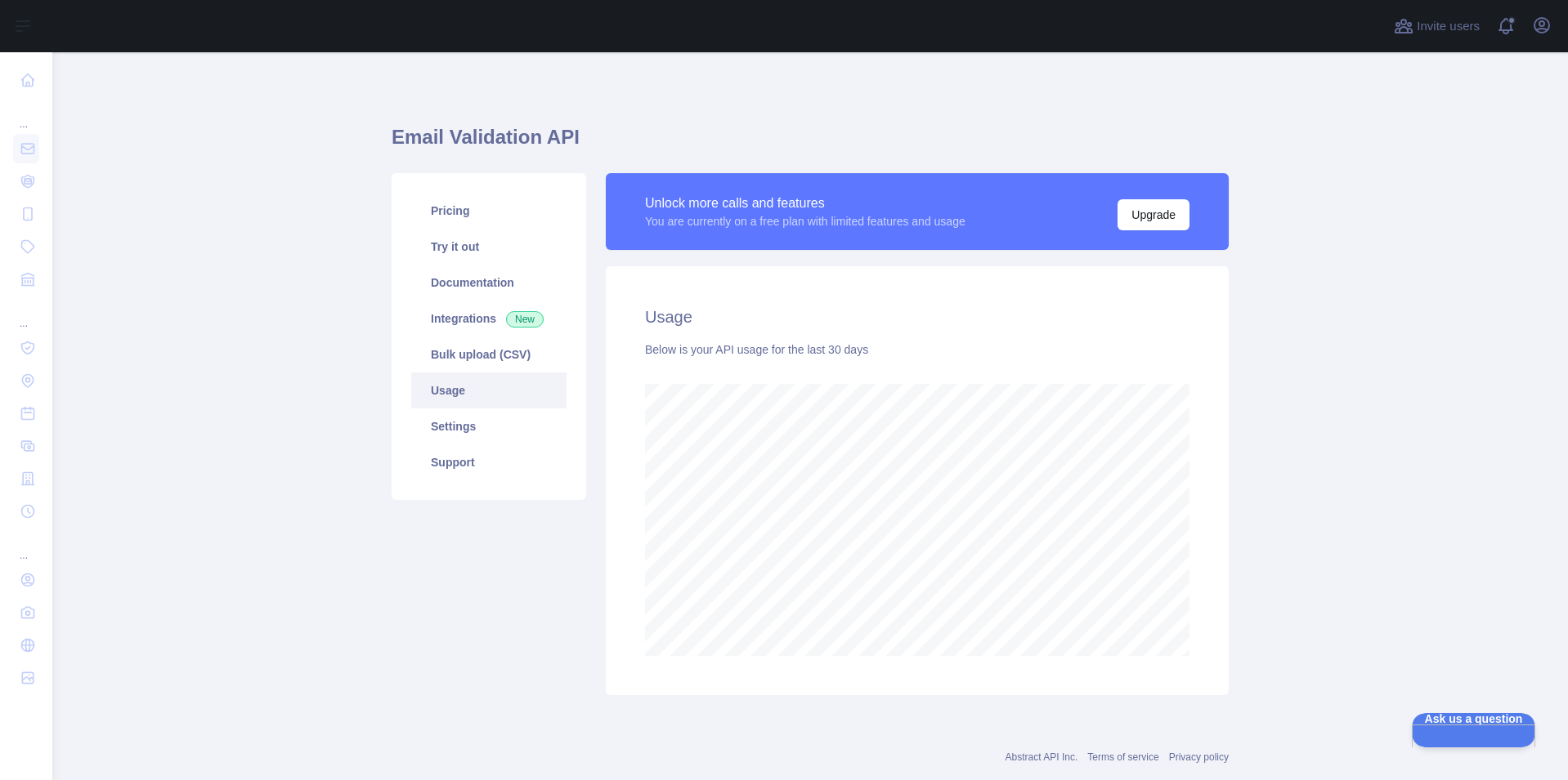
scroll to position [728, 1504]
click at [449, 439] on link "Settings" at bounding box center [489, 426] width 156 height 36
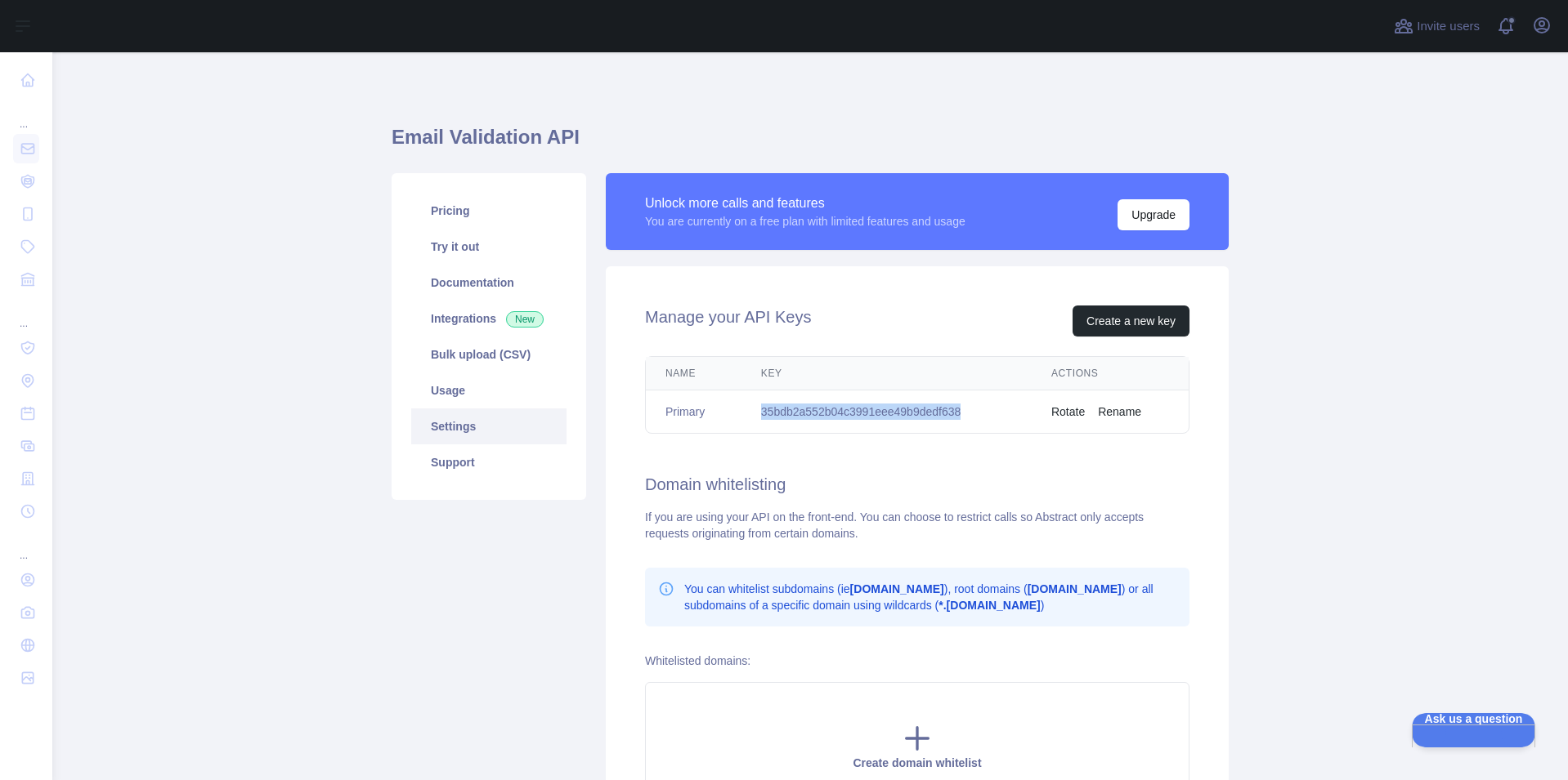
drag, startPoint x: 757, startPoint y: 410, endPoint x: 960, endPoint y: 421, distance: 203.3
click at [960, 421] on td "35bdb2a552b04c3991eee49b9dedf638" at bounding box center [886, 413] width 291 height 43
copy td "35bdb2a552b04c3991eee49b9dedf638"
click at [1066, 476] on h2 "Domain whitelisting" at bounding box center [916, 484] width 544 height 23
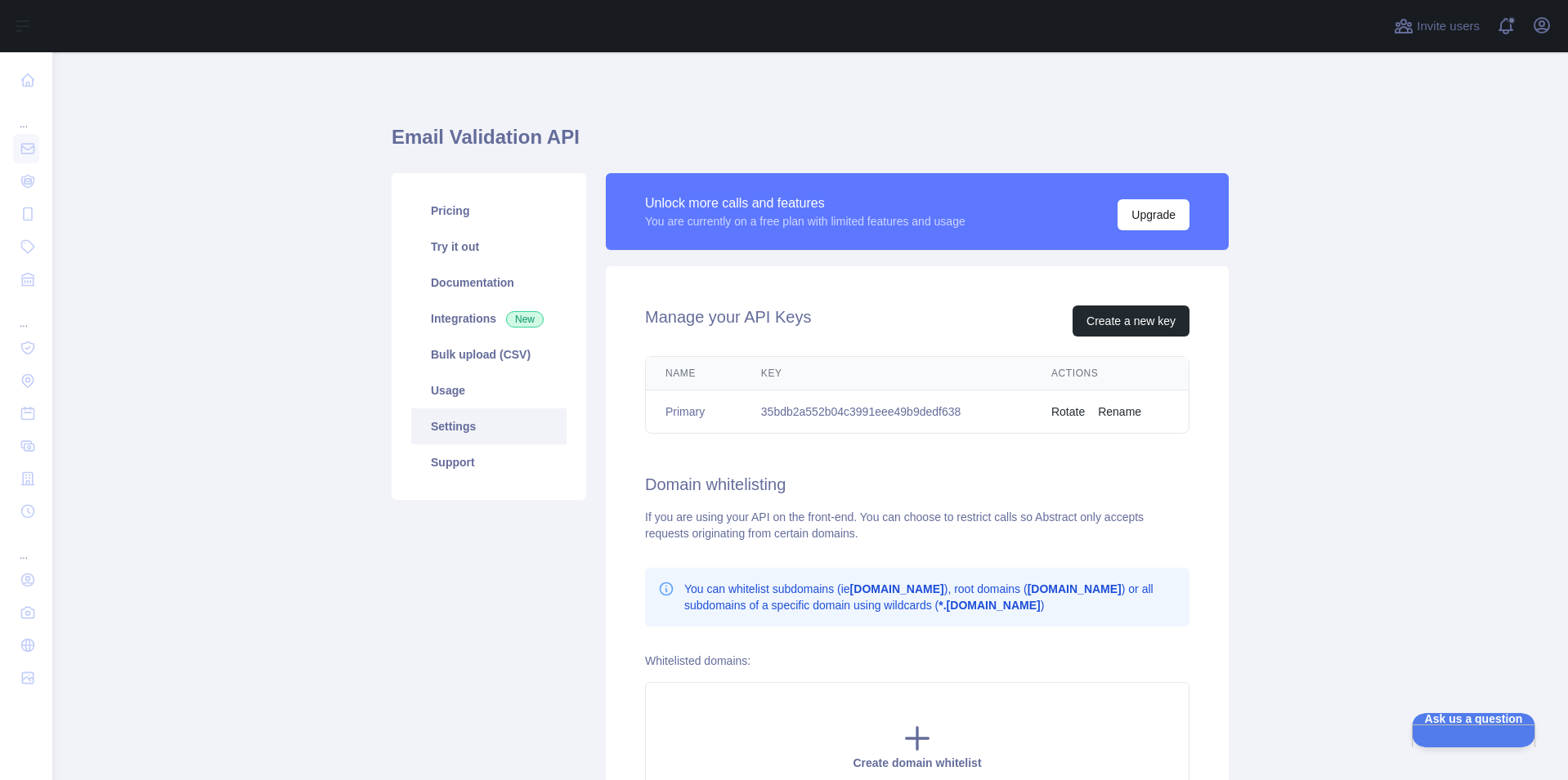
click at [1064, 414] on button "Rotate" at bounding box center [1067, 412] width 33 height 16
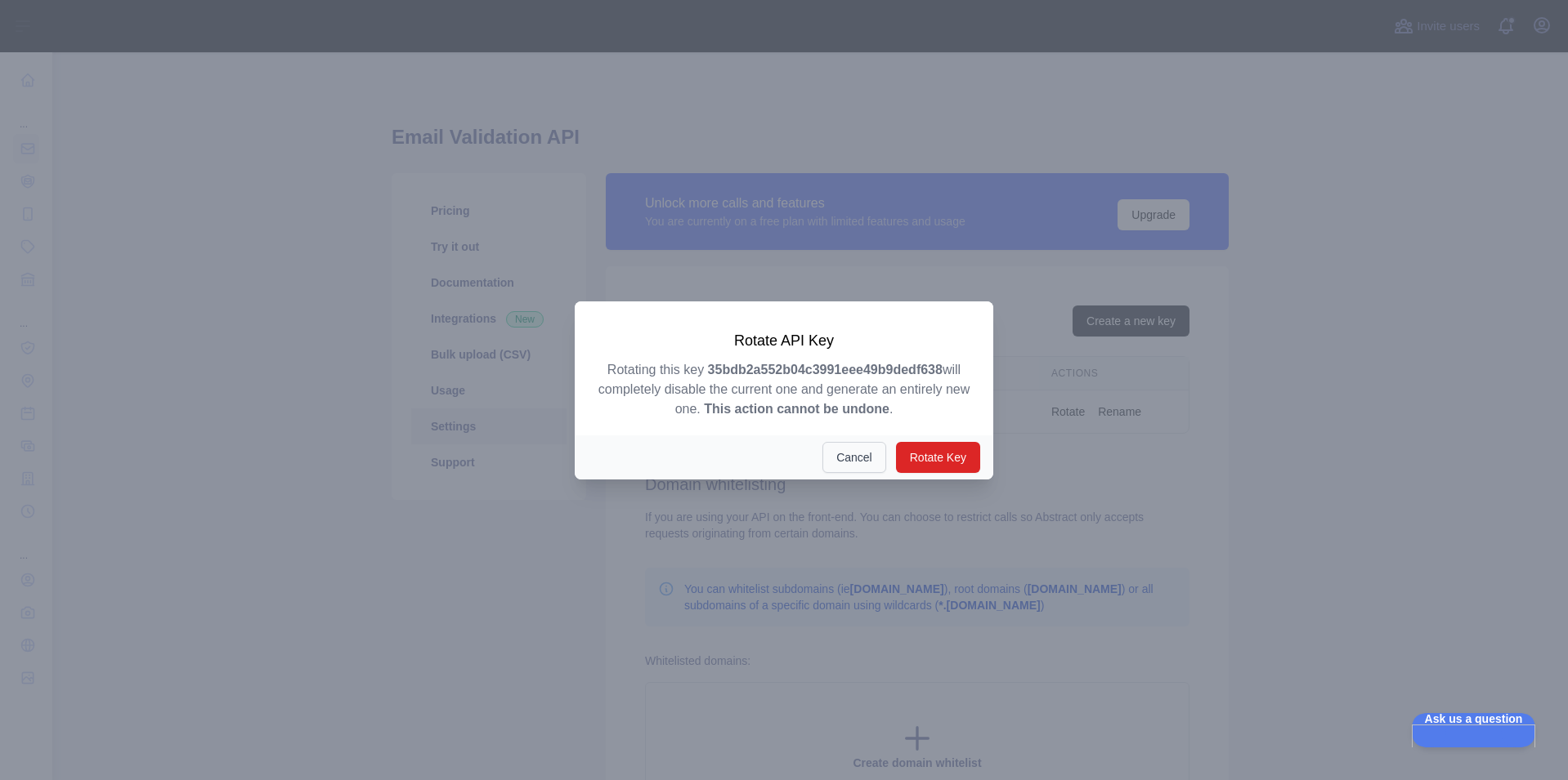
click at [864, 454] on button "Cancel" at bounding box center [854, 458] width 63 height 31
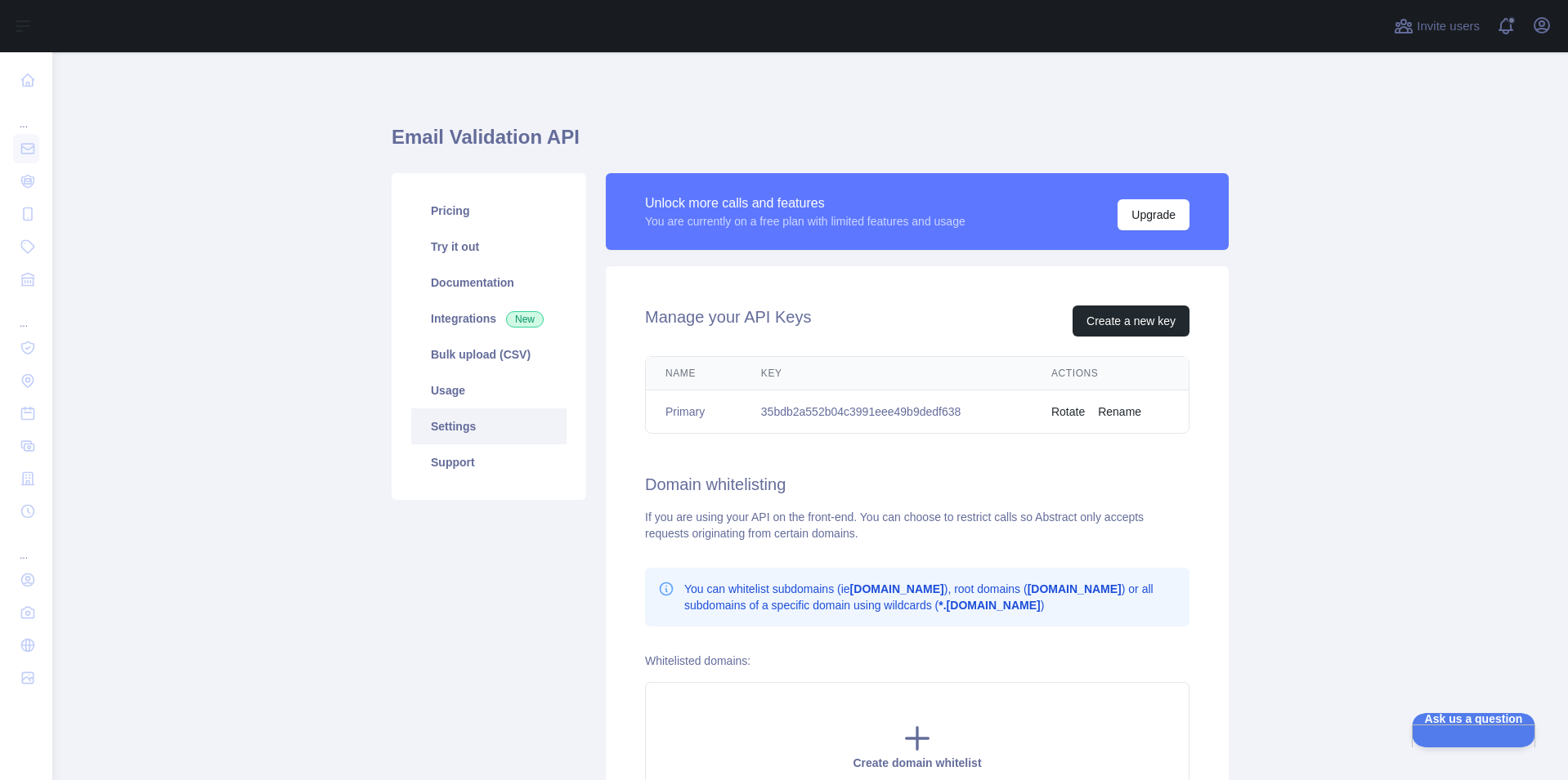
click at [1038, 470] on div "Manage your API Keys Create a new key Name Key Actions Primary 35bdb2a552b04c39…" at bounding box center [917, 558] width 623 height 585
click at [1130, 324] on button "Create a new key" at bounding box center [1131, 321] width 117 height 31
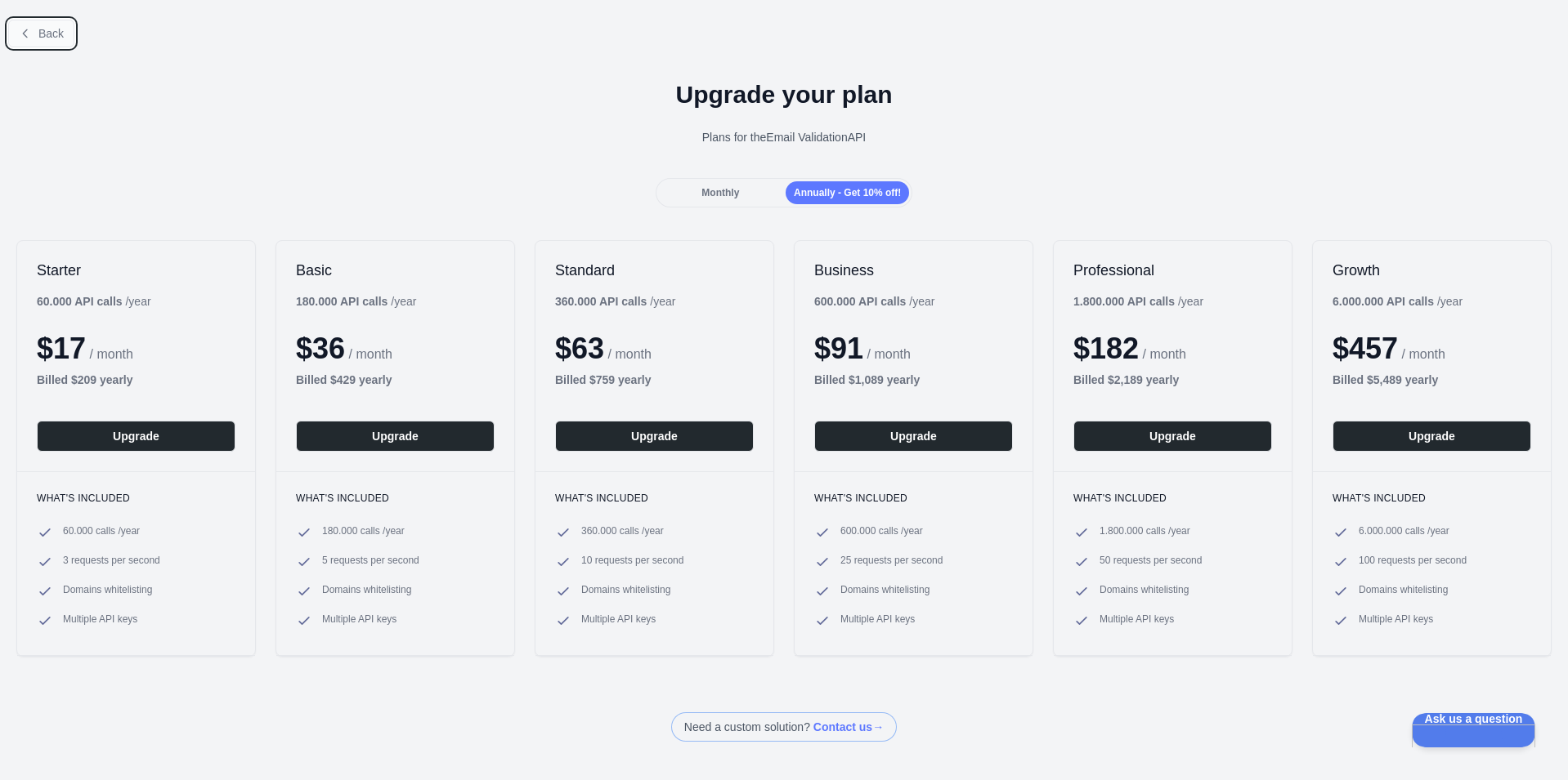
click at [62, 43] on button "Back" at bounding box center [41, 33] width 66 height 28
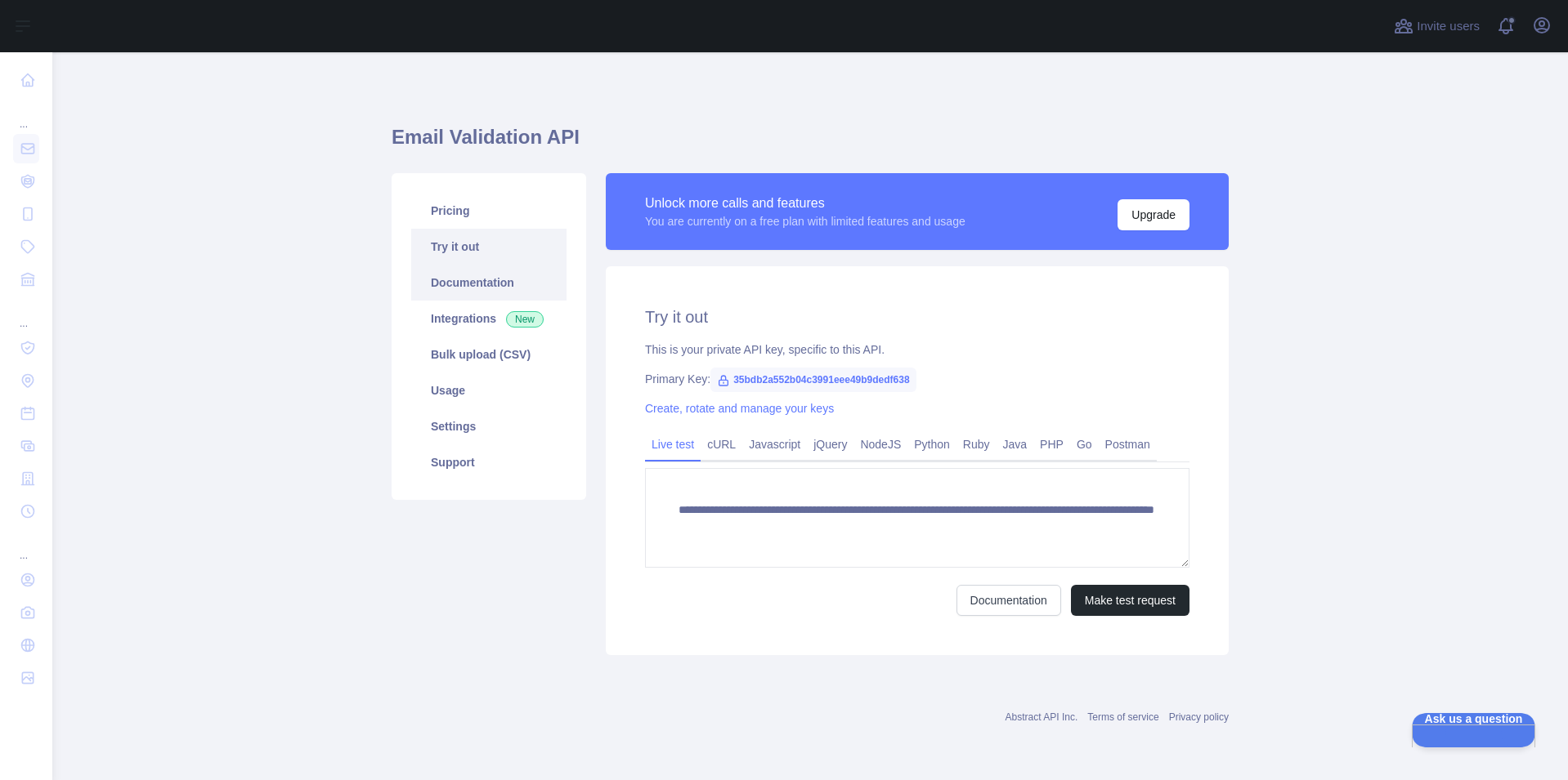
click at [471, 276] on link "Documentation" at bounding box center [489, 283] width 156 height 36
click at [442, 390] on link "Usage" at bounding box center [489, 391] width 156 height 36
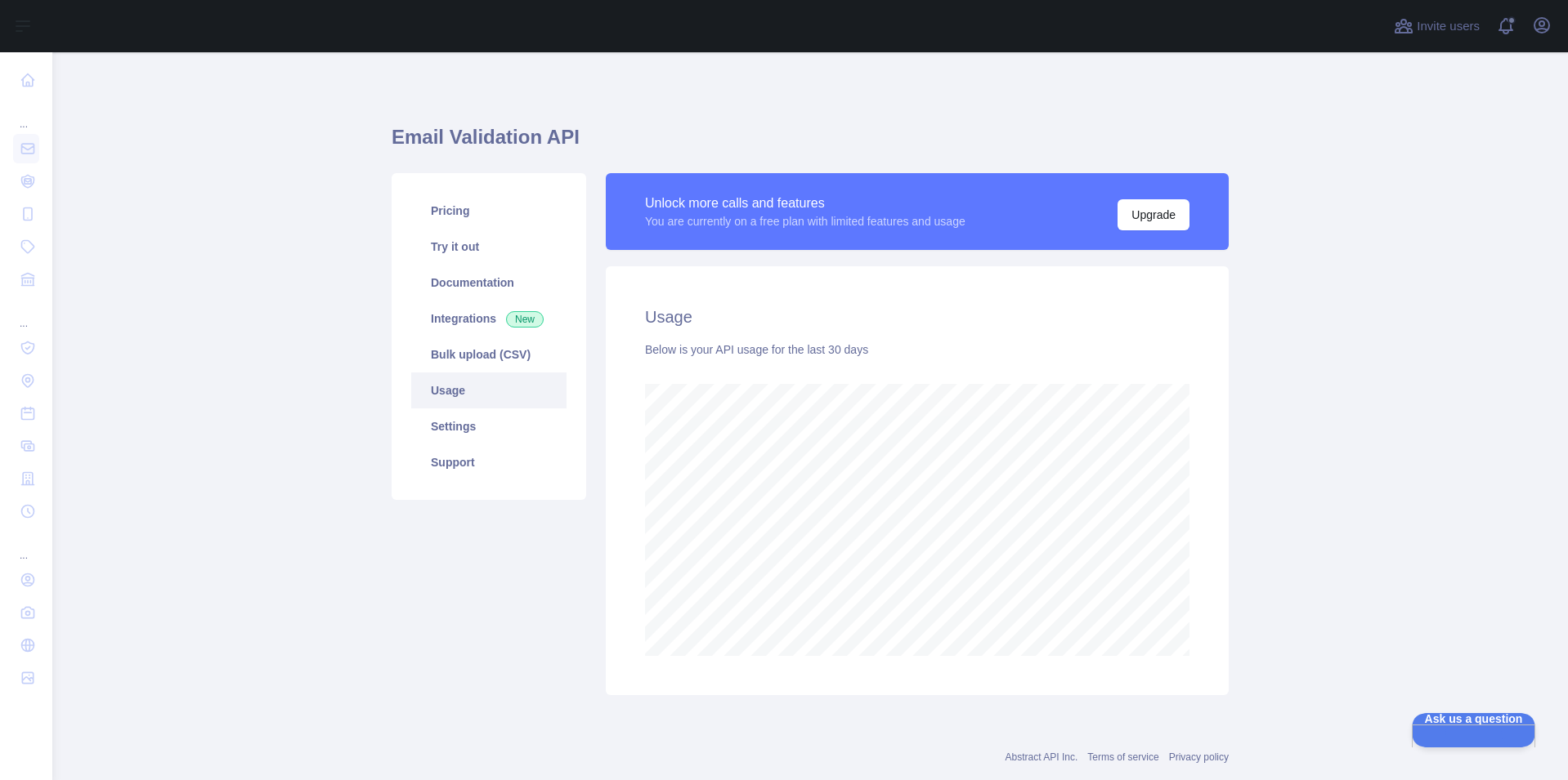
scroll to position [728, 1504]
click at [445, 424] on link "Settings" at bounding box center [489, 426] width 156 height 36
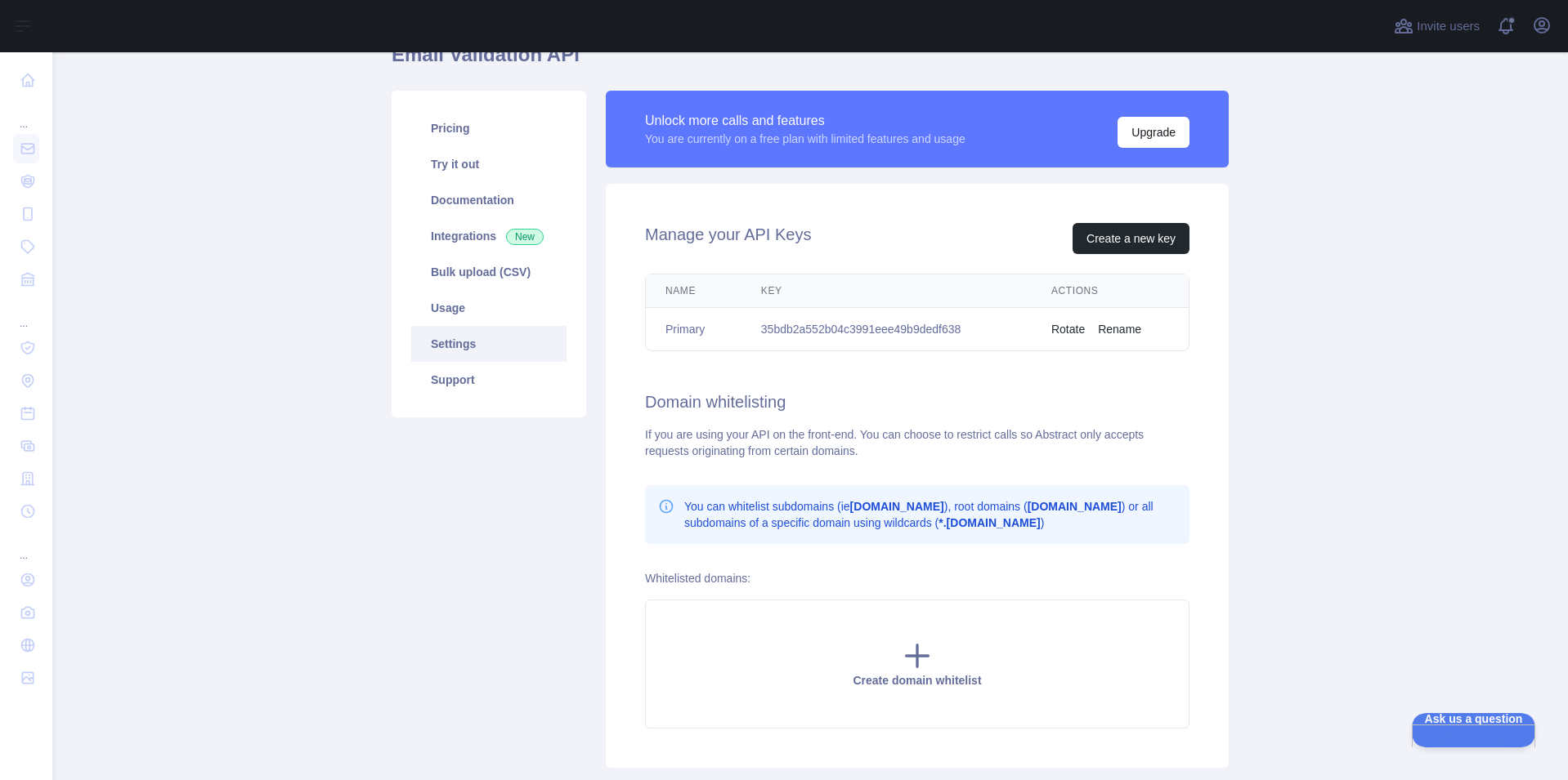
scroll to position [191, 0]
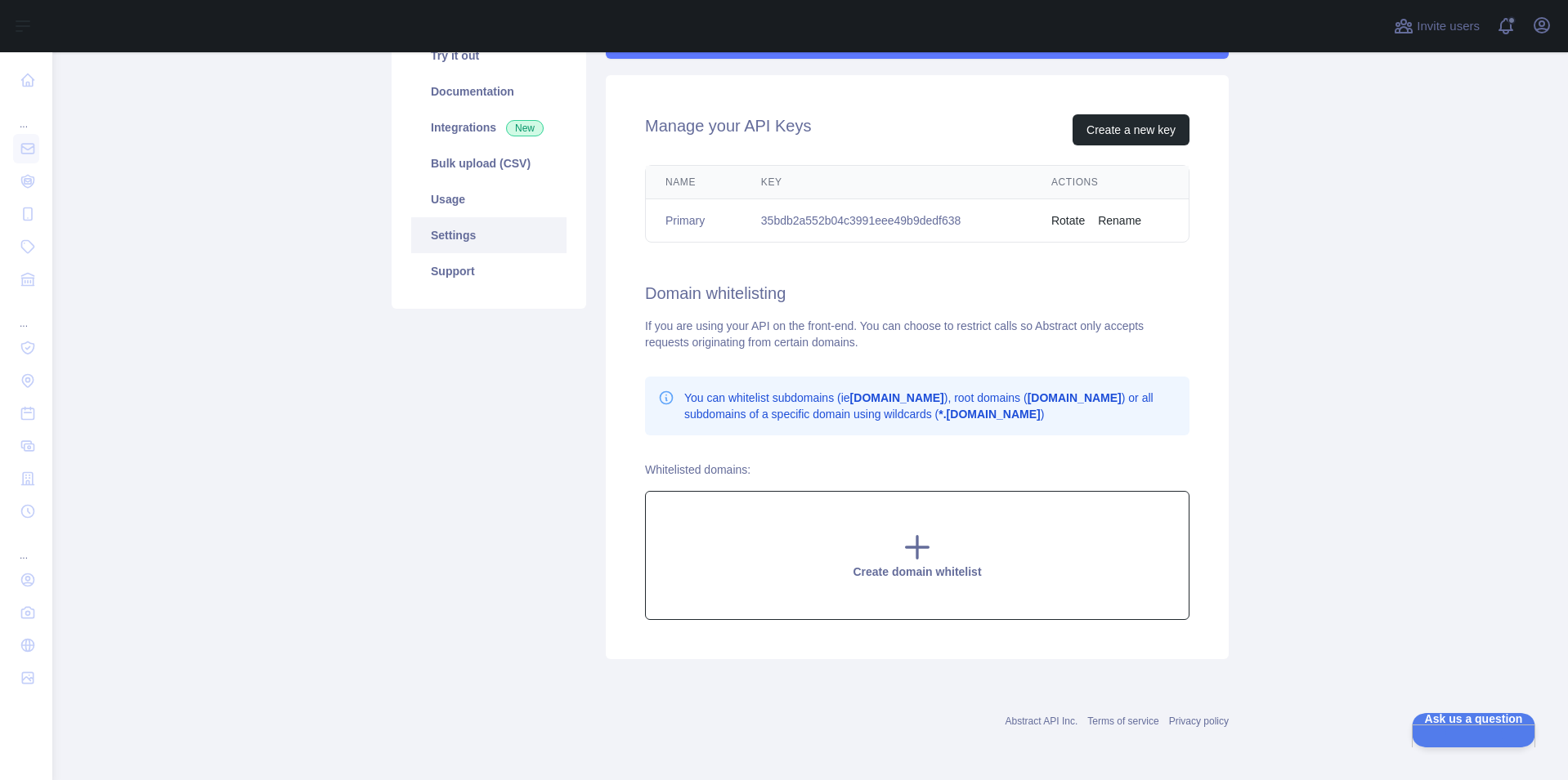
click at [911, 552] on icon at bounding box center [917, 547] width 22 height 22
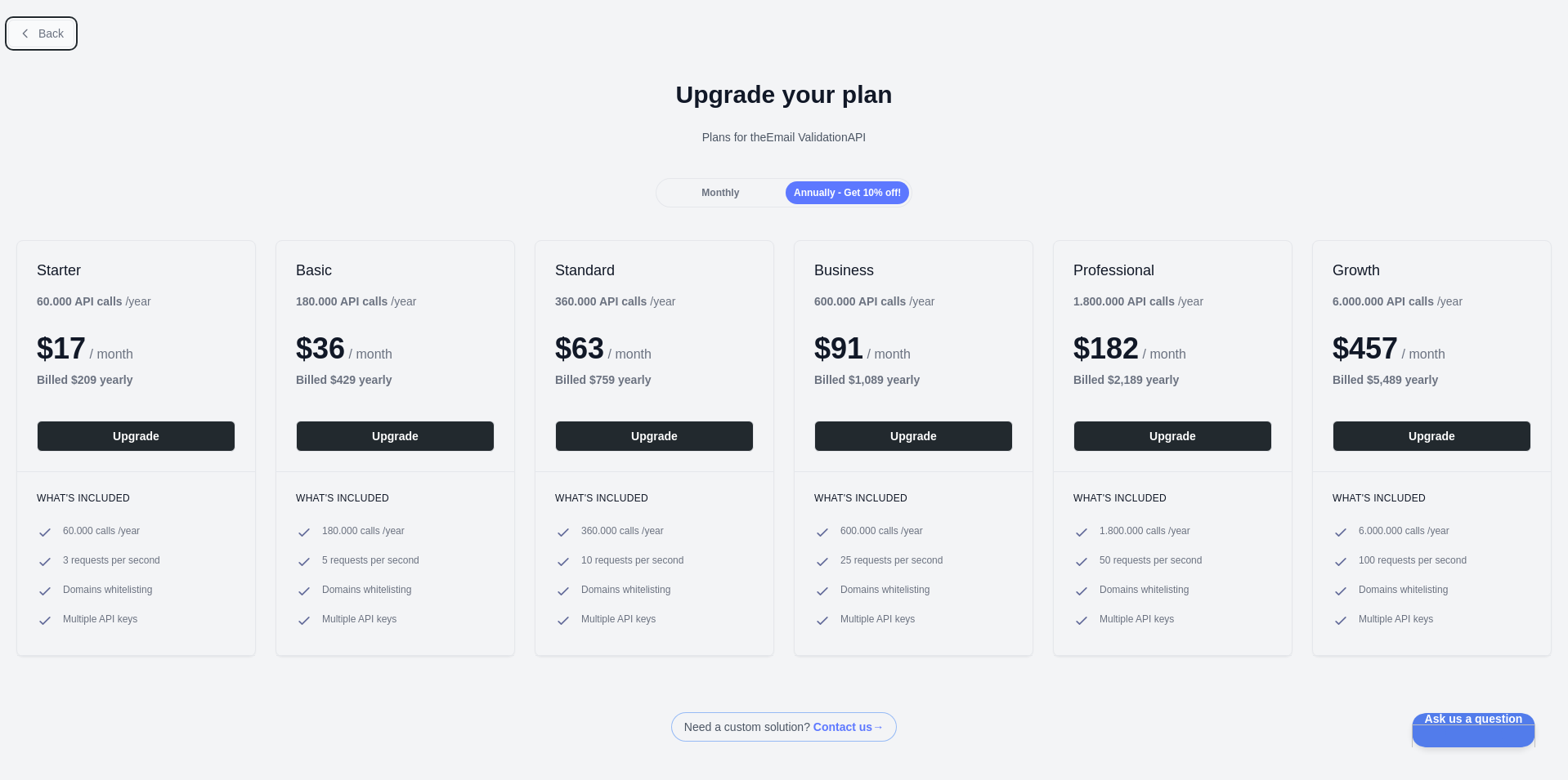
click at [34, 29] on button "Back" at bounding box center [41, 33] width 66 height 28
